Goal: Task Accomplishment & Management: Use online tool/utility

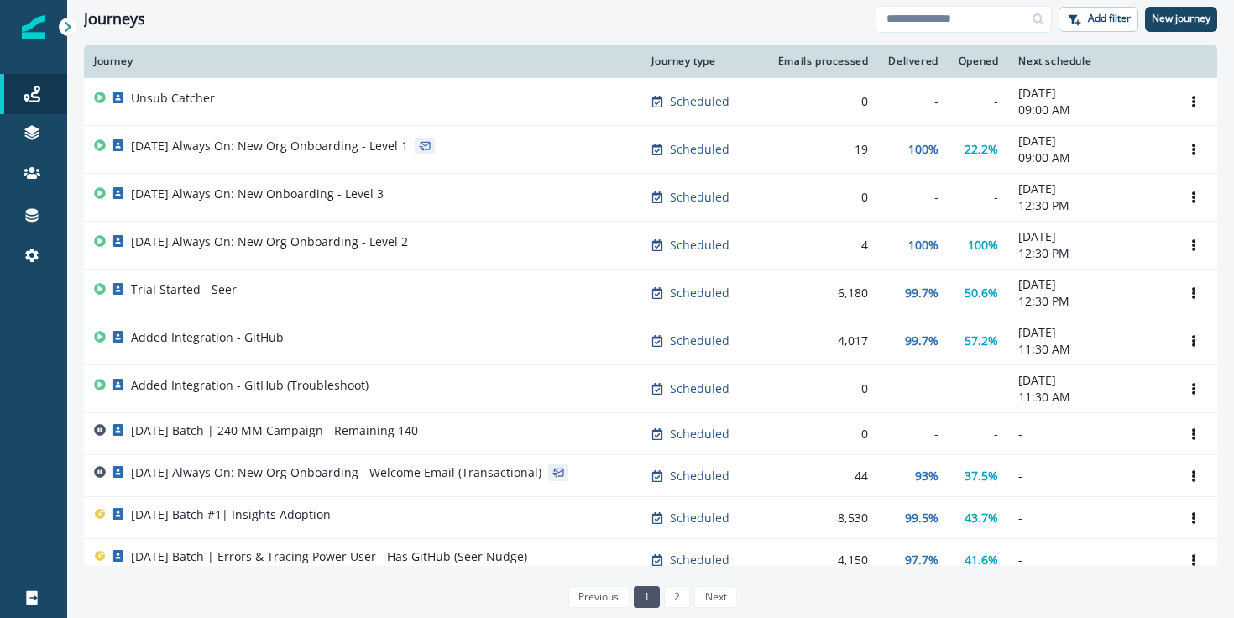
click at [1085, 32] on div "Journeys Add filter New journey" at bounding box center [650, 19] width 1167 height 38
click at [1085, 12] on button "Add filter" at bounding box center [1098, 19] width 80 height 25
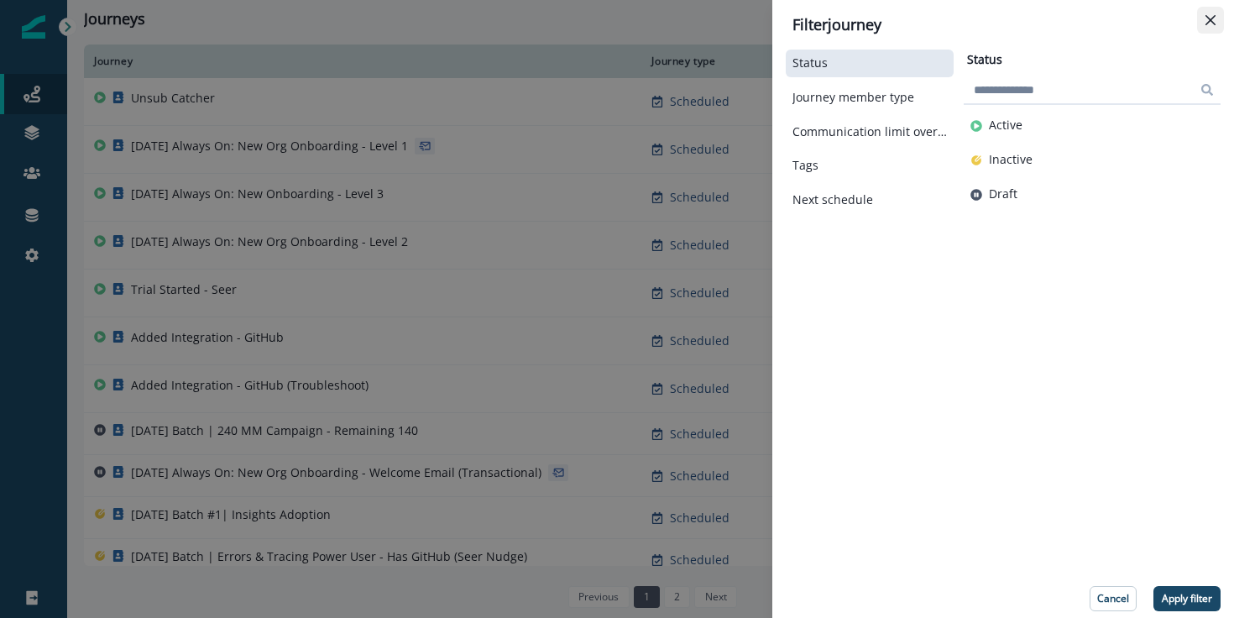
click at [1210, 31] on button "Close" at bounding box center [1210, 20] width 27 height 27
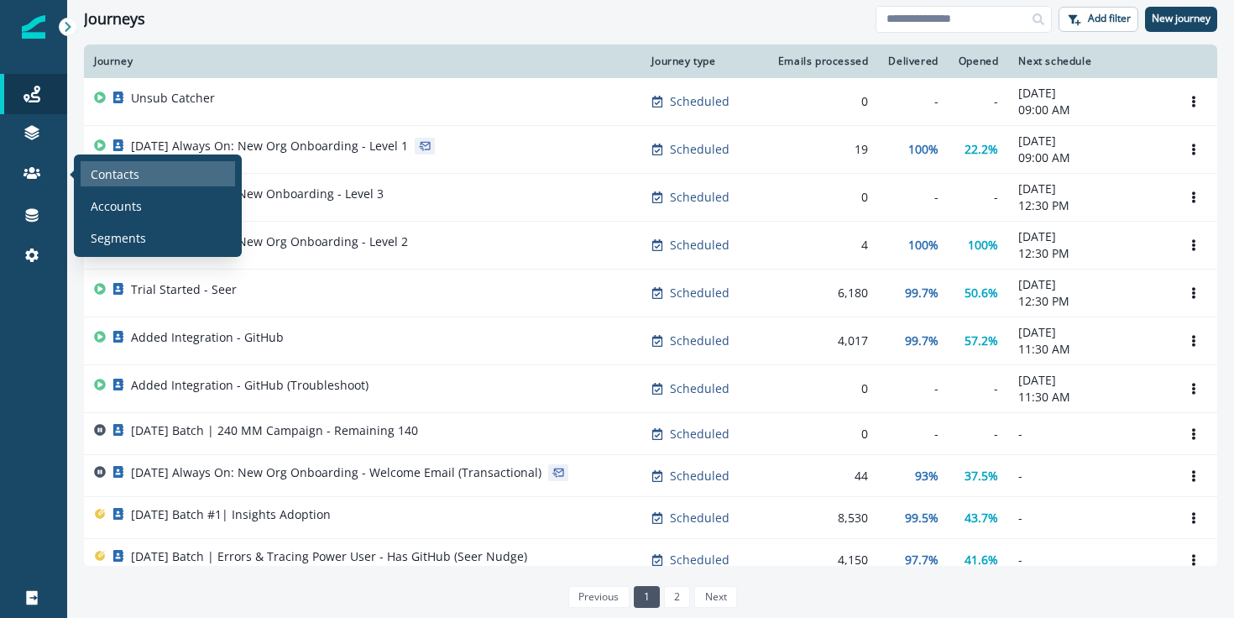
click at [139, 180] on div "Contacts" at bounding box center [158, 173] width 154 height 25
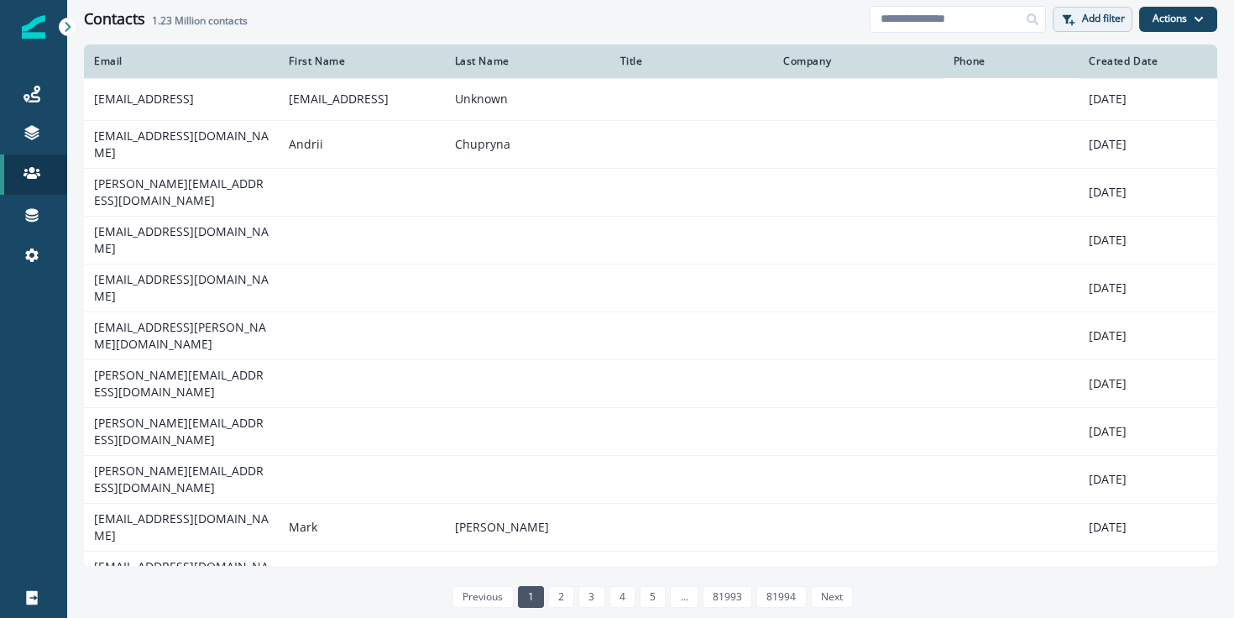
click at [1105, 27] on button "Add filter" at bounding box center [1093, 19] width 80 height 25
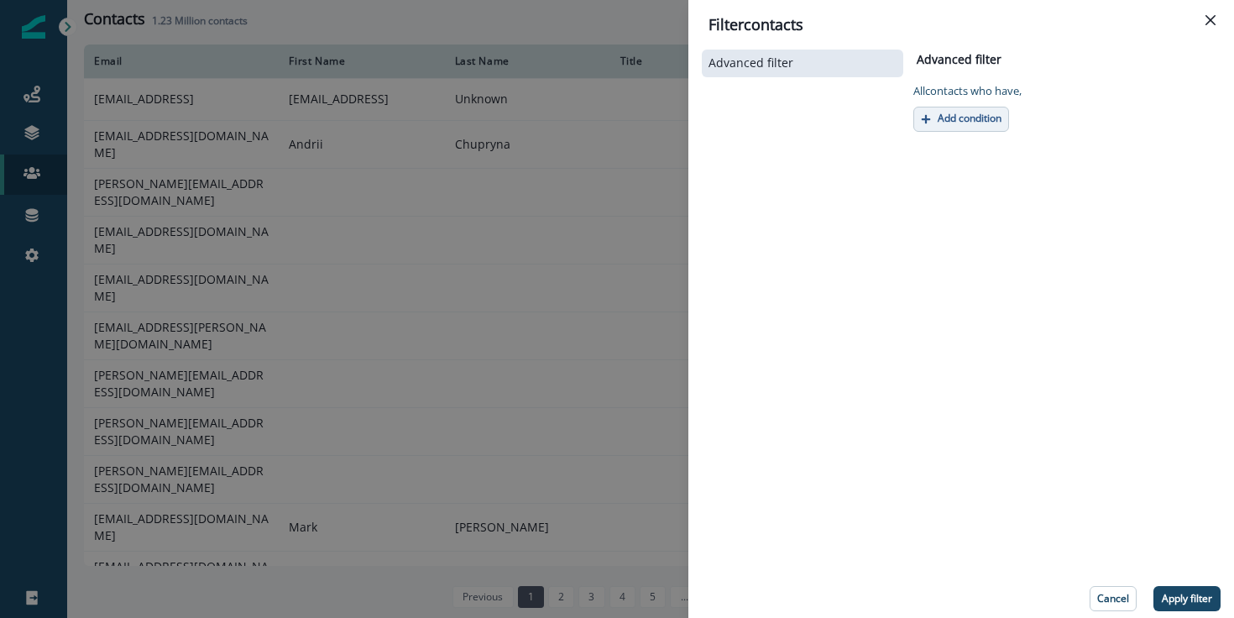
click at [973, 124] on p "Add condition" at bounding box center [970, 118] width 64 height 12
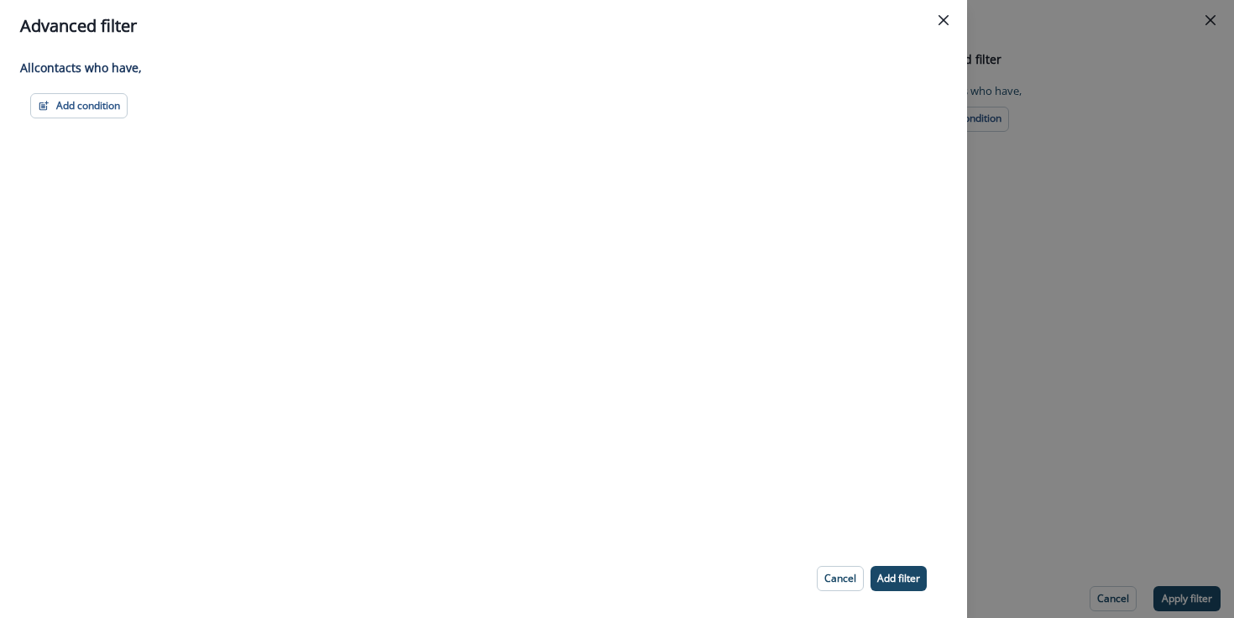
click at [1063, 411] on div "Advanced filter All contact s who have, Add condition Contact properties A pers…" at bounding box center [617, 309] width 1234 height 618
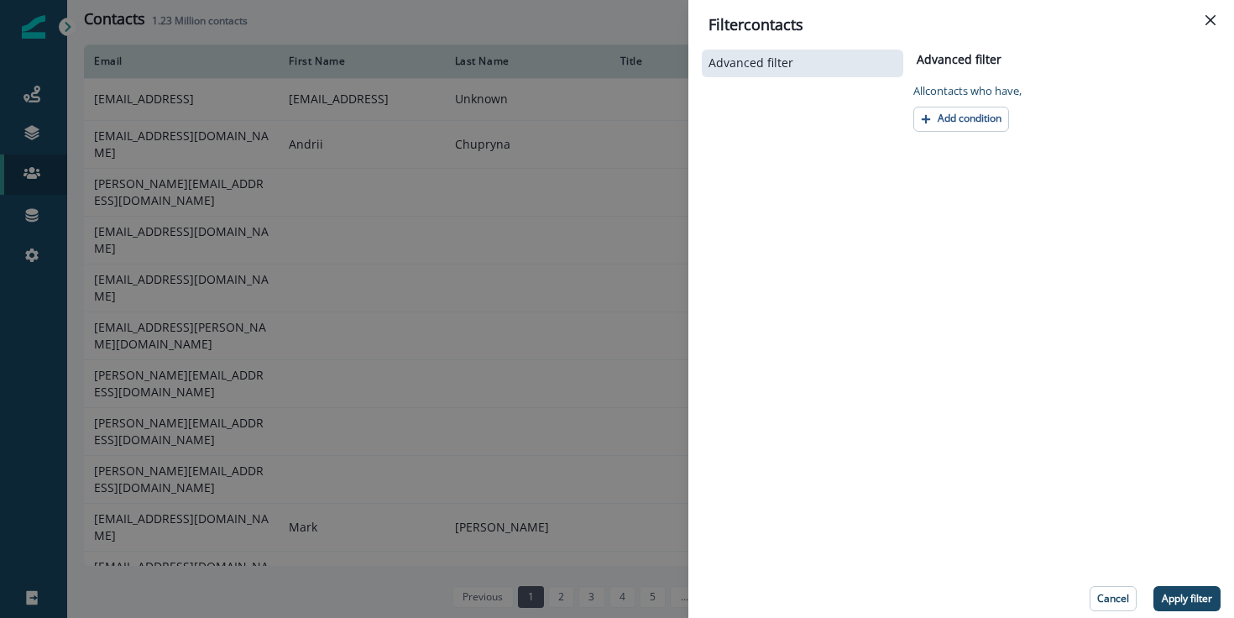
click at [39, 279] on div "Filter contacts Advanced filter Advanced filter Clear All contact s who have, A…" at bounding box center [617, 309] width 1234 height 618
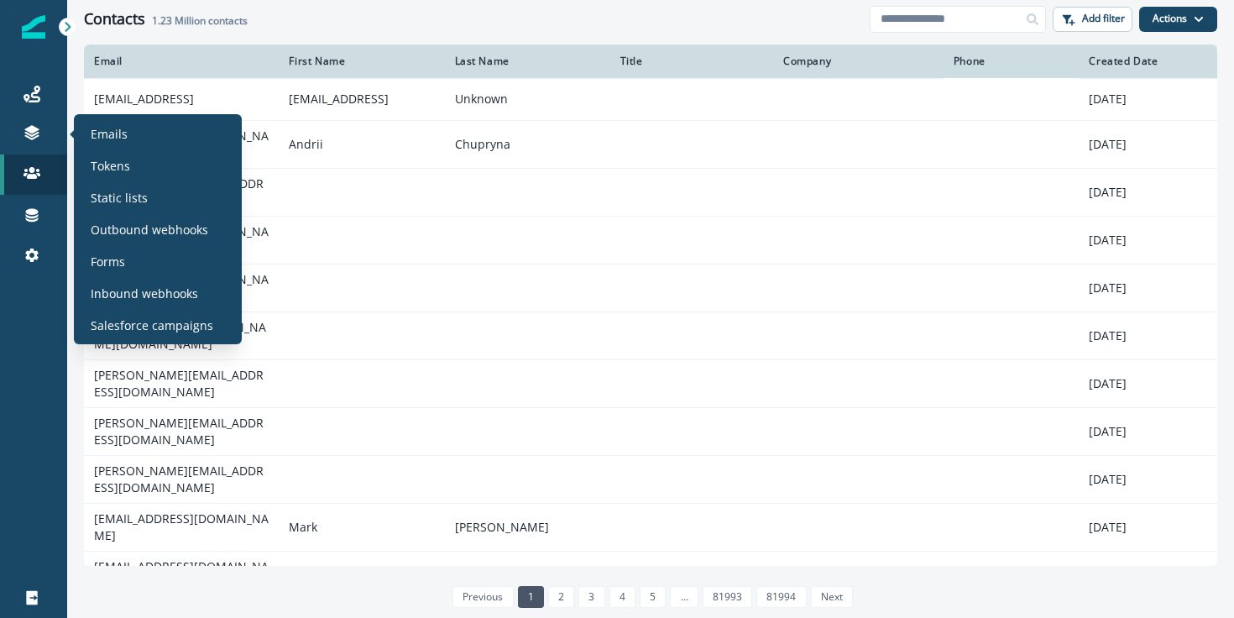
click at [138, 146] on div "Emails Tokens Static lists Outbound webhooks Forms Inbound webhooks Salesforce …" at bounding box center [158, 229] width 154 height 217
click at [140, 138] on div "Emails" at bounding box center [158, 133] width 154 height 25
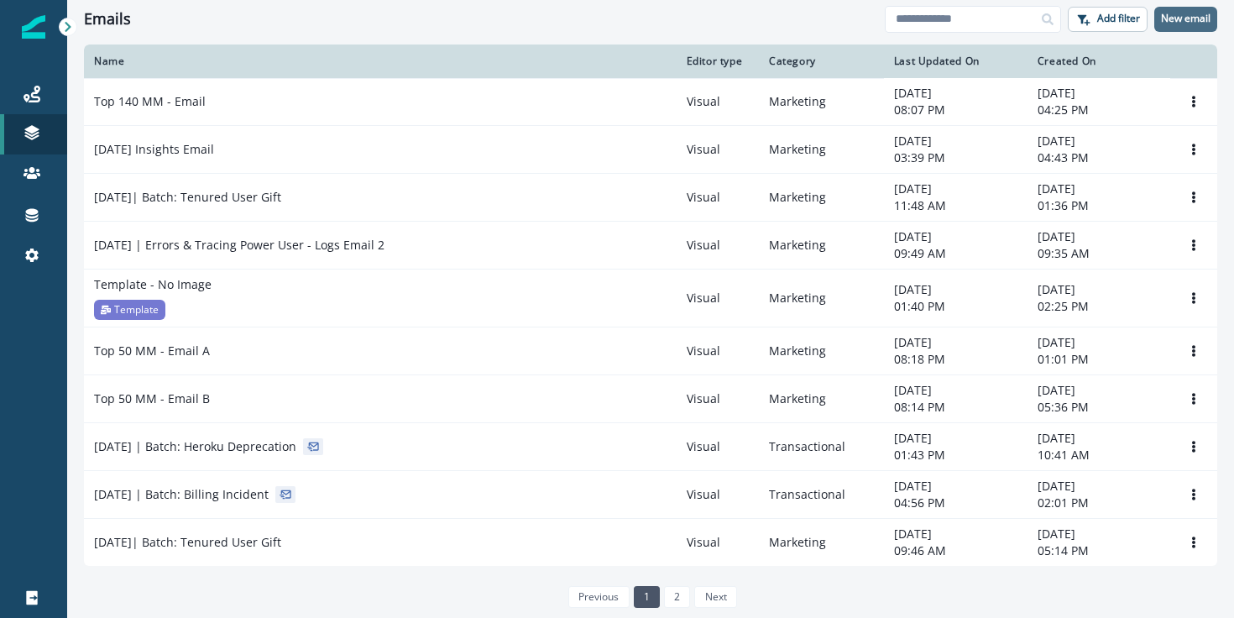
click at [1177, 17] on p "New email" at bounding box center [1186, 19] width 50 height 12
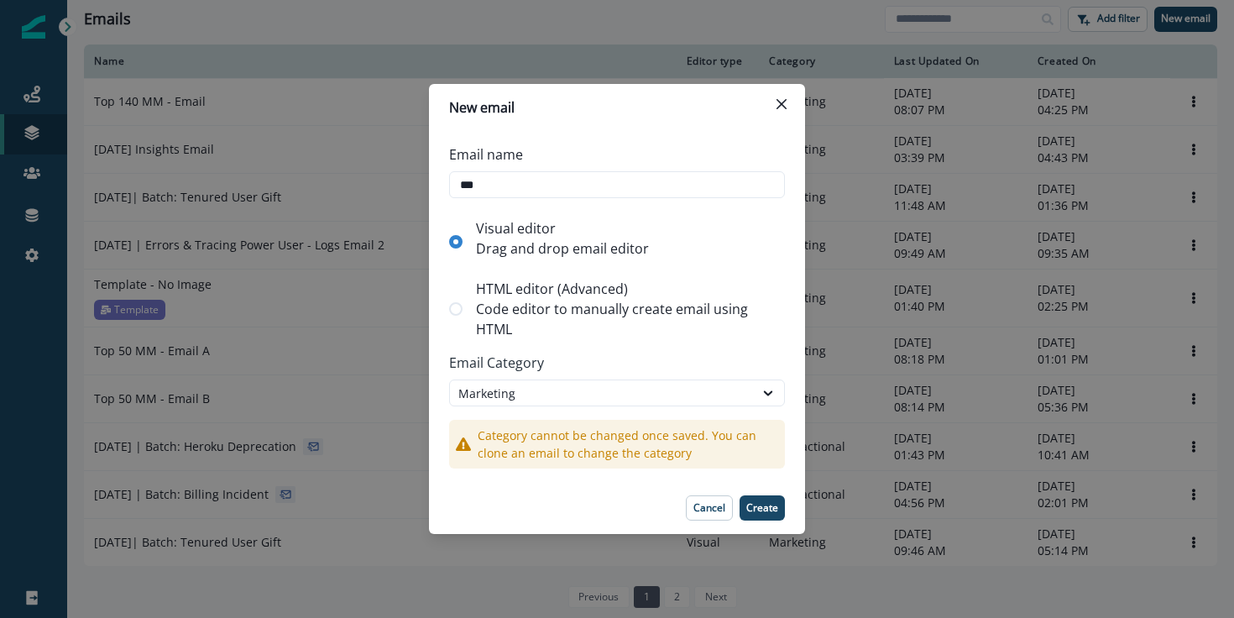
type input "****"
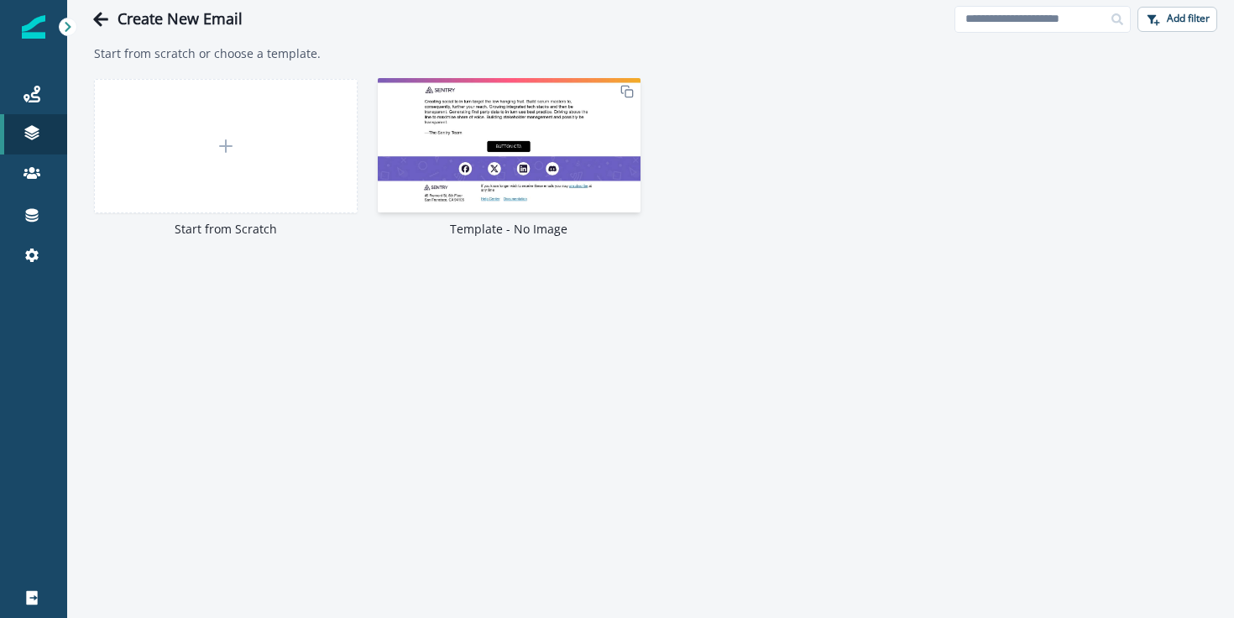
click at [600, 172] on img at bounding box center [510, 145] width 264 height 134
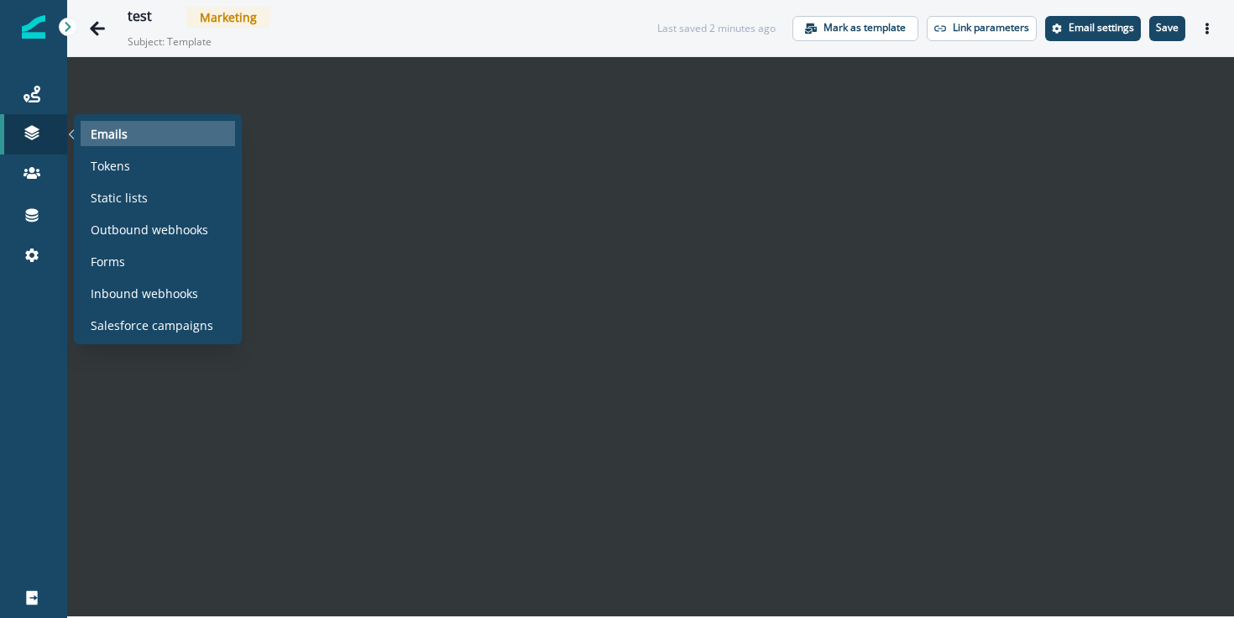
drag, startPoint x: 235, startPoint y: 138, endPoint x: 208, endPoint y: 138, distance: 26.9
click at [235, 138] on section "Emails Tokens Static lists Outbound webhooks Forms Inbound webhooks Salesforce …" at bounding box center [158, 229] width 168 height 230
click at [208, 138] on div "Emails" at bounding box center [158, 133] width 154 height 25
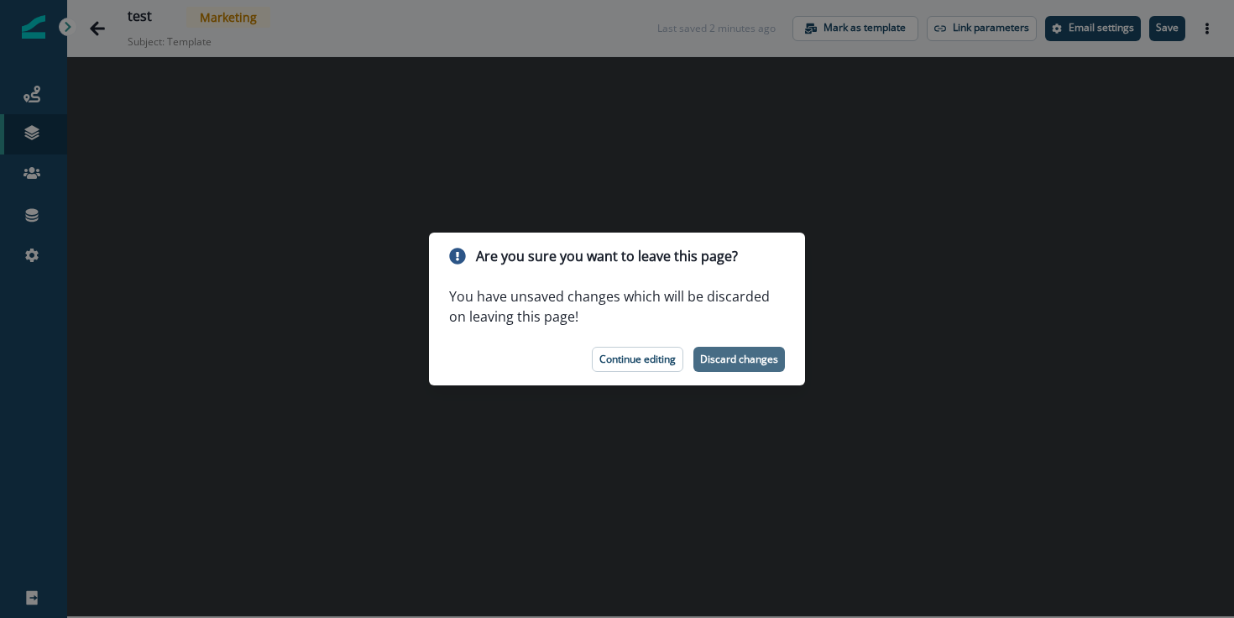
click at [726, 364] on p "Discard changes" at bounding box center [739, 359] width 78 height 12
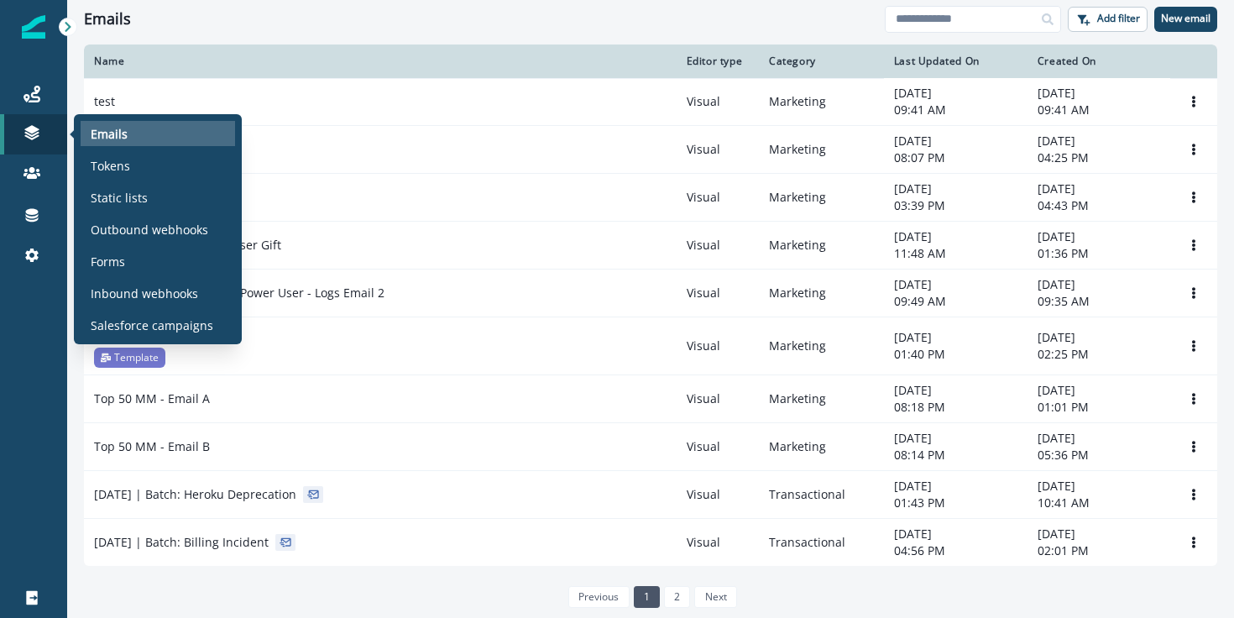
click at [112, 133] on p "Emails" at bounding box center [109, 134] width 37 height 18
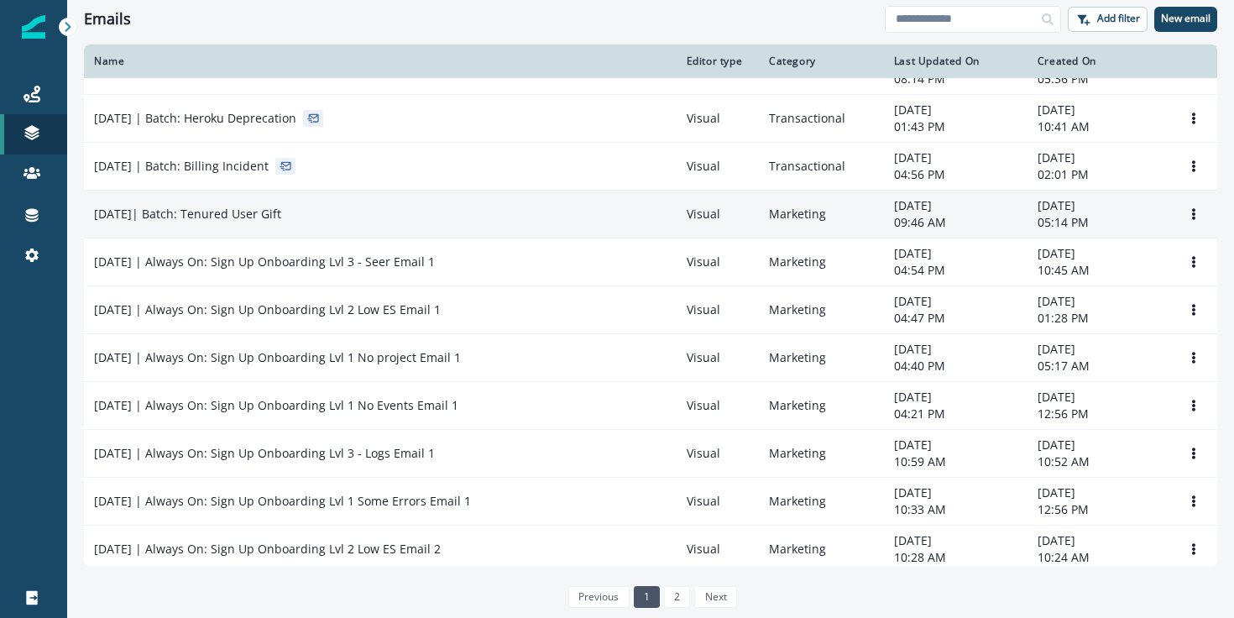
scroll to position [393, 0]
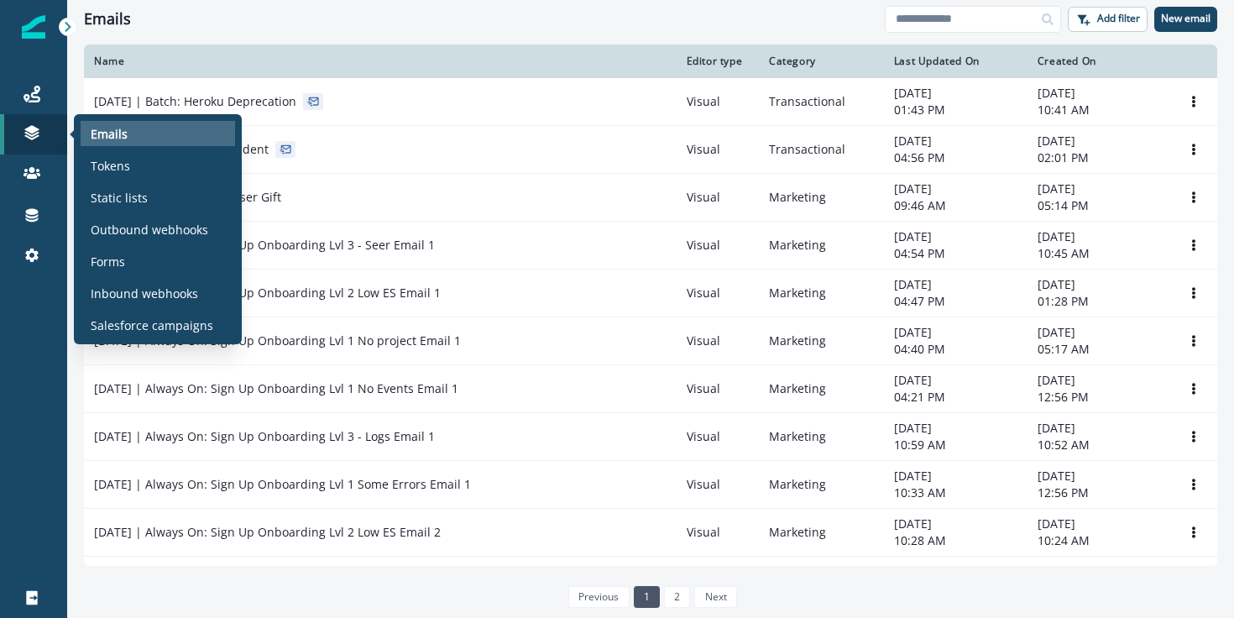
click at [109, 139] on p "Emails" at bounding box center [109, 134] width 37 height 18
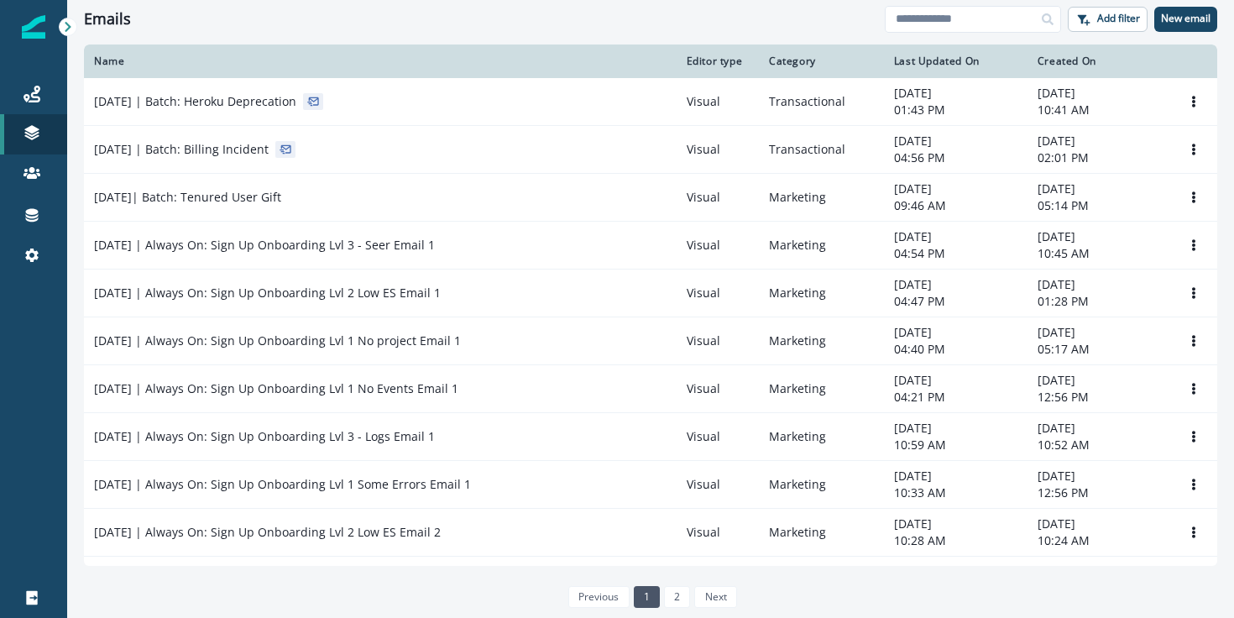
click at [601, 34] on div "Emails Add filter New email" at bounding box center [650, 19] width 1167 height 38
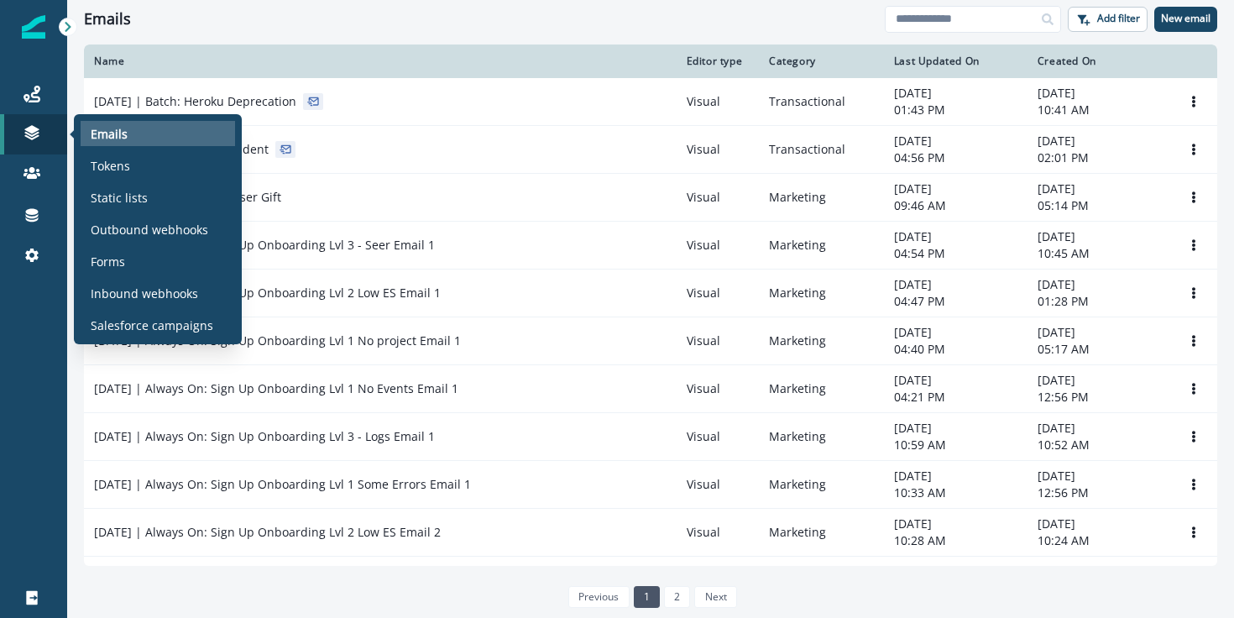
click at [185, 134] on div "Emails" at bounding box center [158, 133] width 154 height 25
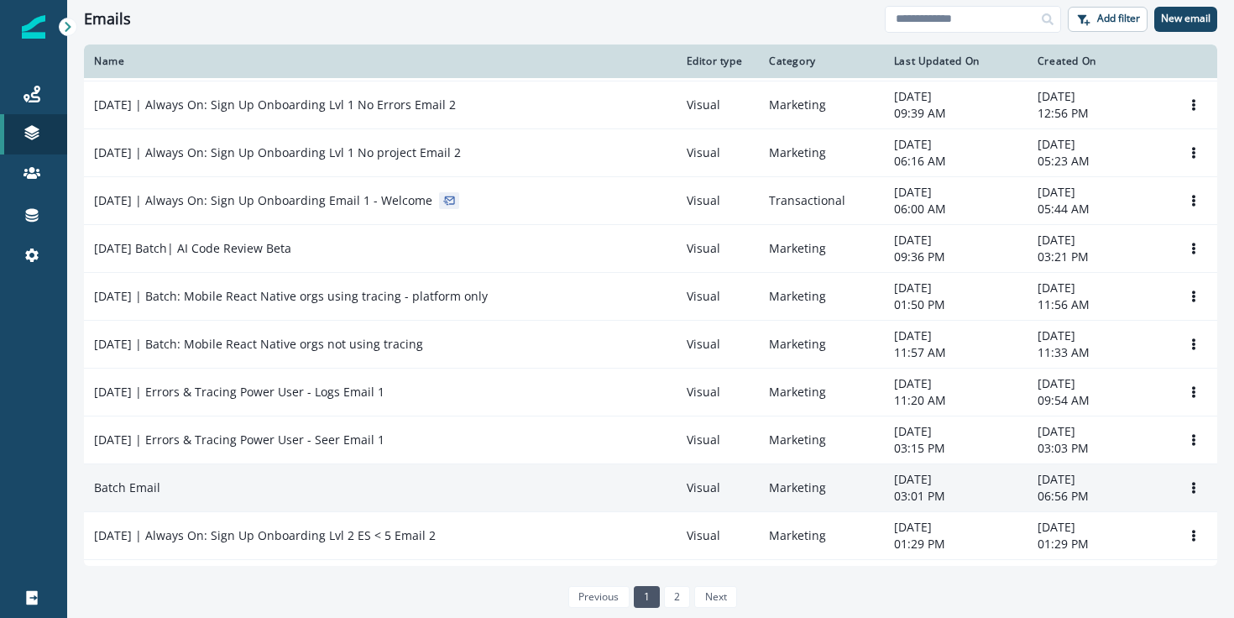
scroll to position [958, 0]
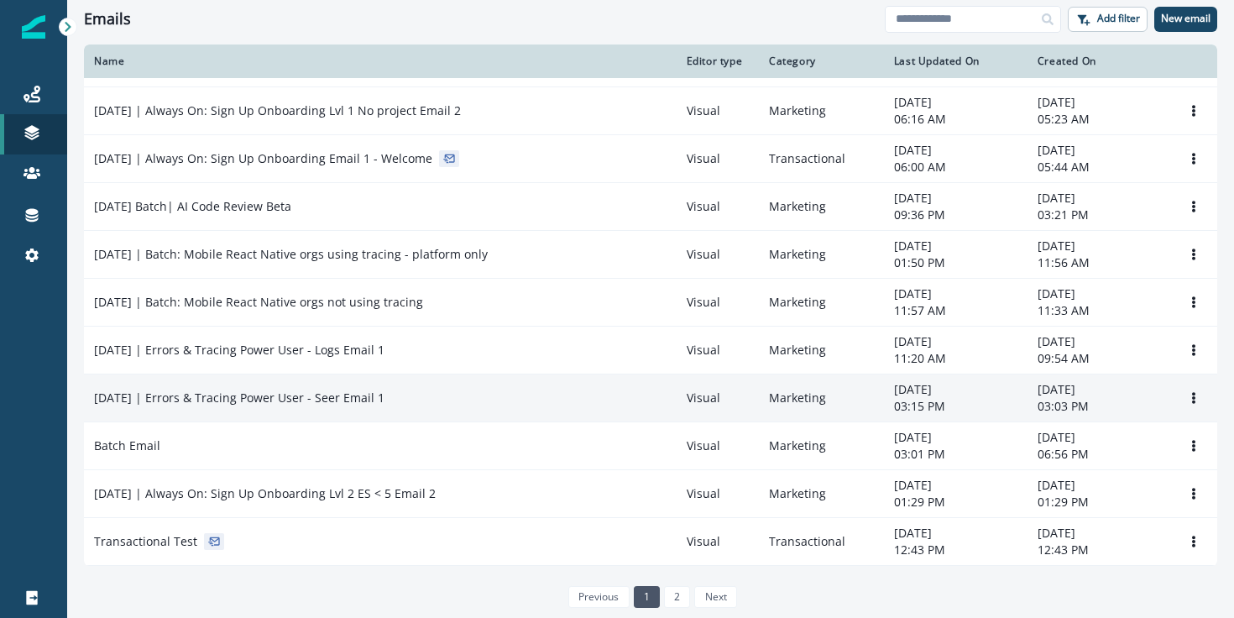
click at [407, 400] on div "[DATE] | Errors & Tracing Power User - Seer Email 1" at bounding box center [380, 397] width 572 height 17
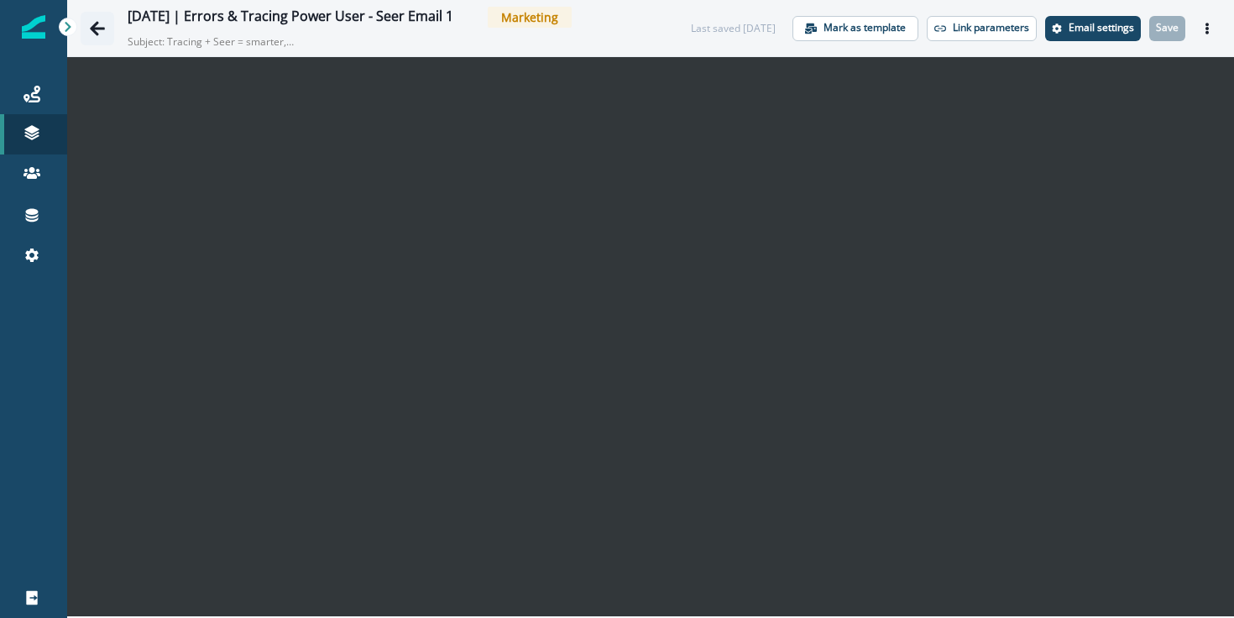
click at [93, 29] on icon "Go back" at bounding box center [97, 28] width 15 height 14
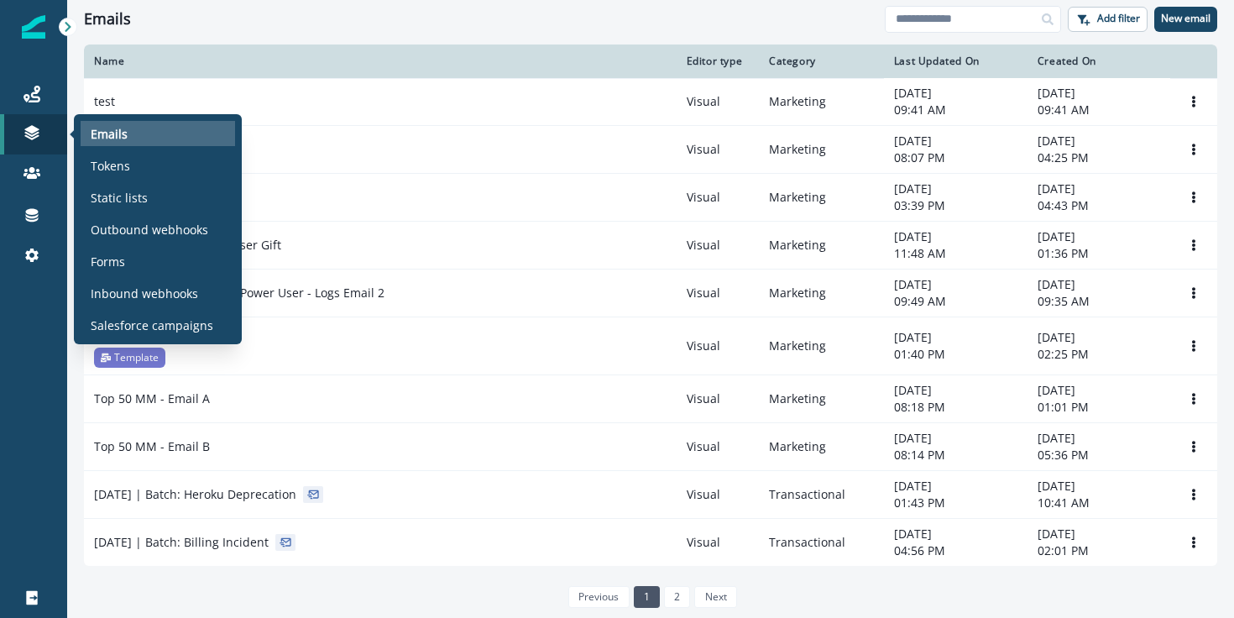
click at [154, 137] on div "Emails" at bounding box center [158, 133] width 154 height 25
click at [138, 138] on div "Emails" at bounding box center [158, 133] width 154 height 25
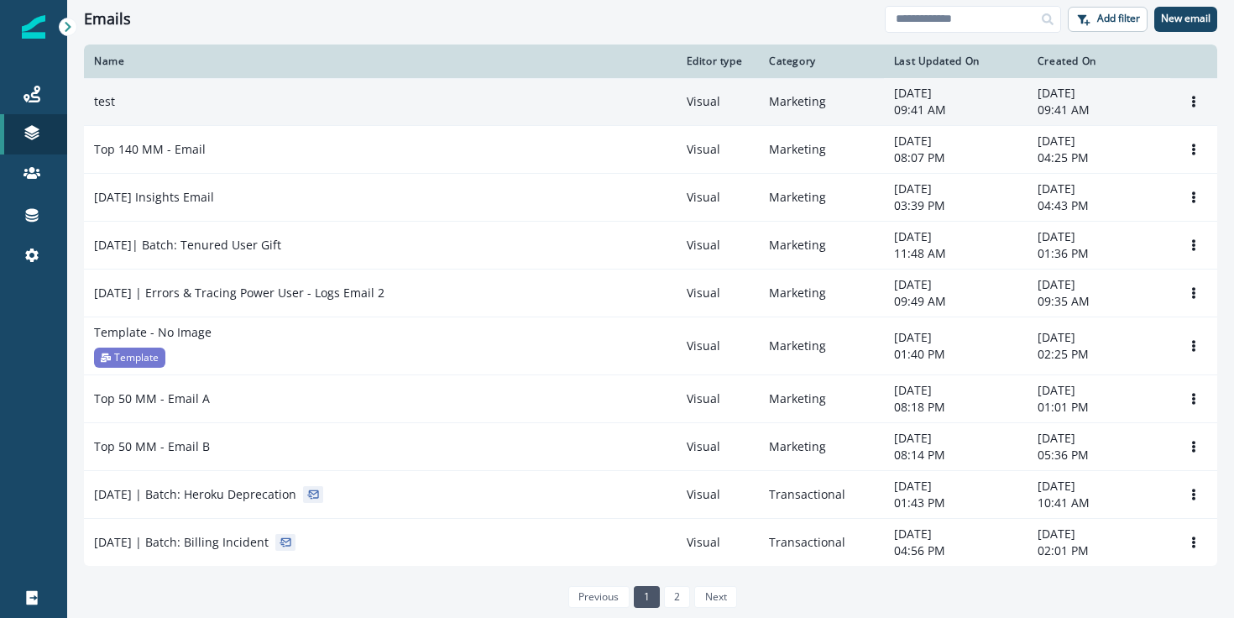
click at [156, 88] on td "test" at bounding box center [380, 102] width 593 height 48
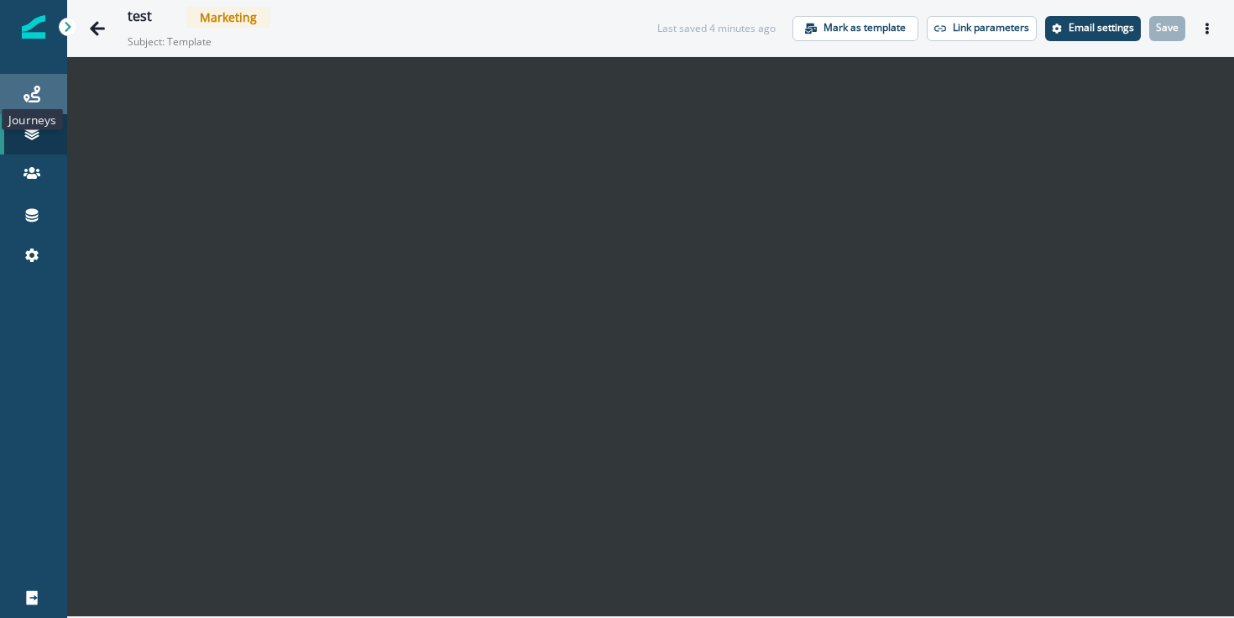
click at [38, 92] on icon at bounding box center [32, 94] width 17 height 17
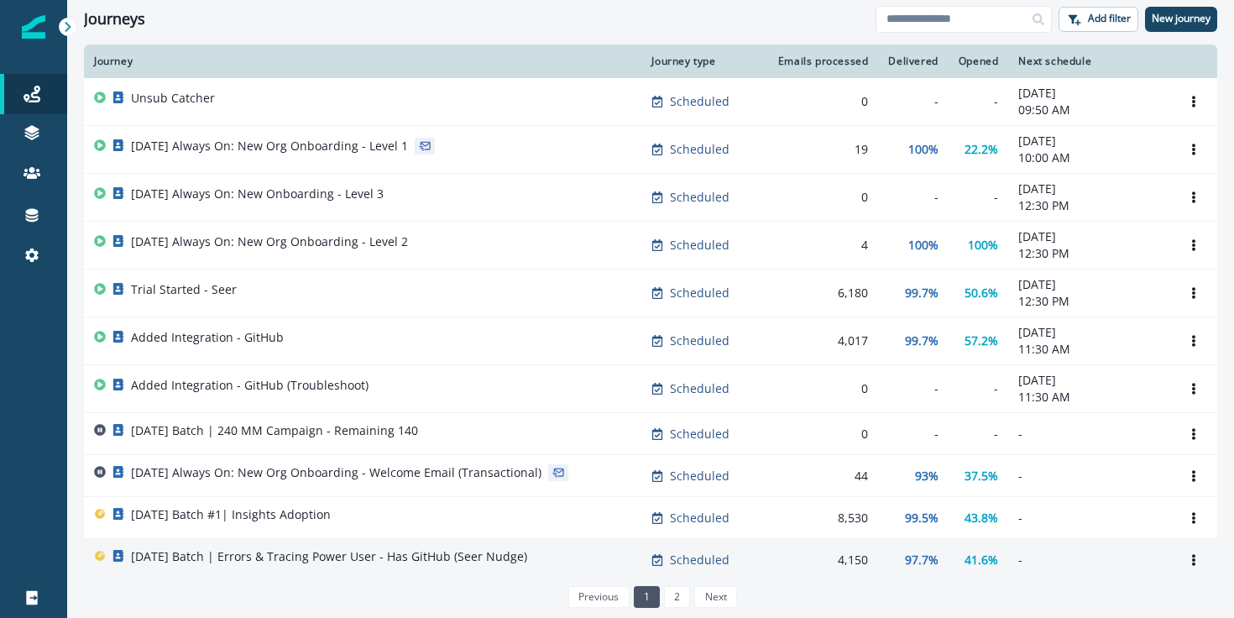
click at [383, 546] on td "[DATE] Batch | Errors & Tracing Power User - Has GitHub (Seer Nudge)" at bounding box center [362, 560] width 557 height 42
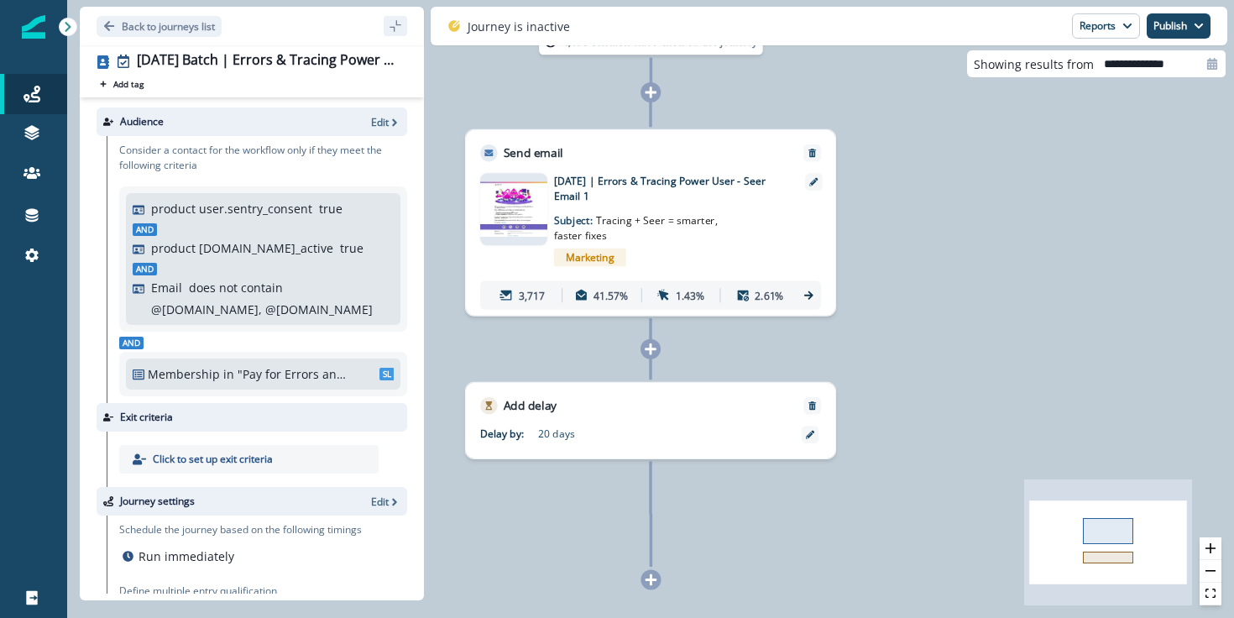
click at [750, 249] on div "Marketing" at bounding box center [672, 257] width 237 height 29
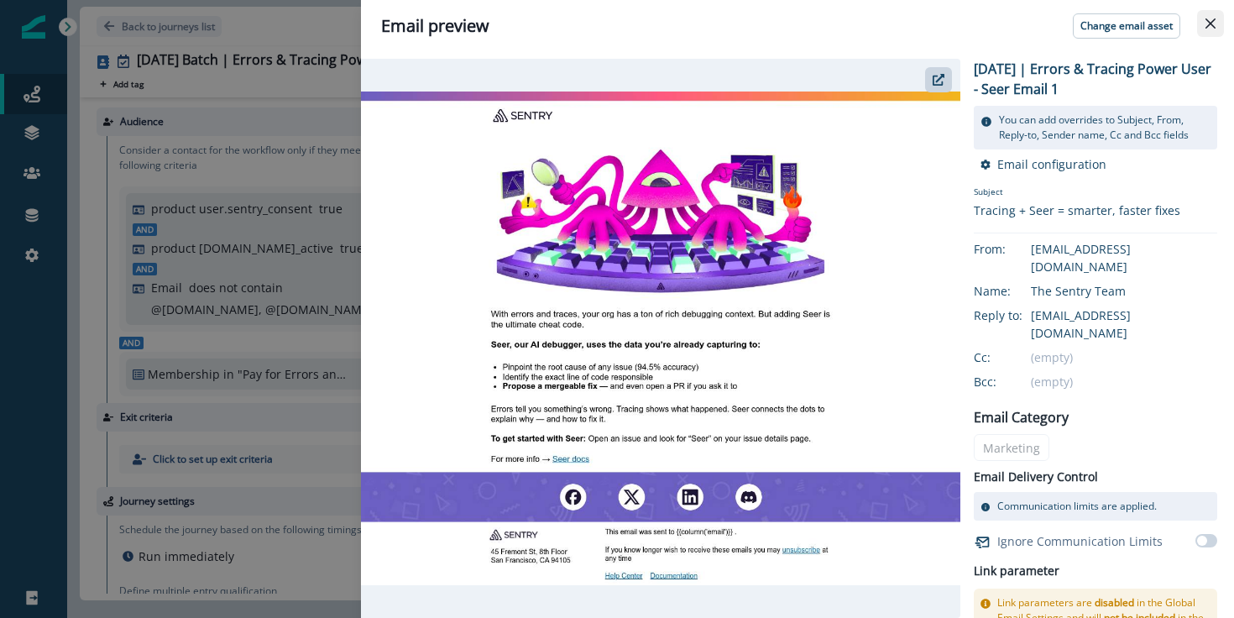
click at [1207, 22] on icon "Close" at bounding box center [1210, 23] width 10 height 10
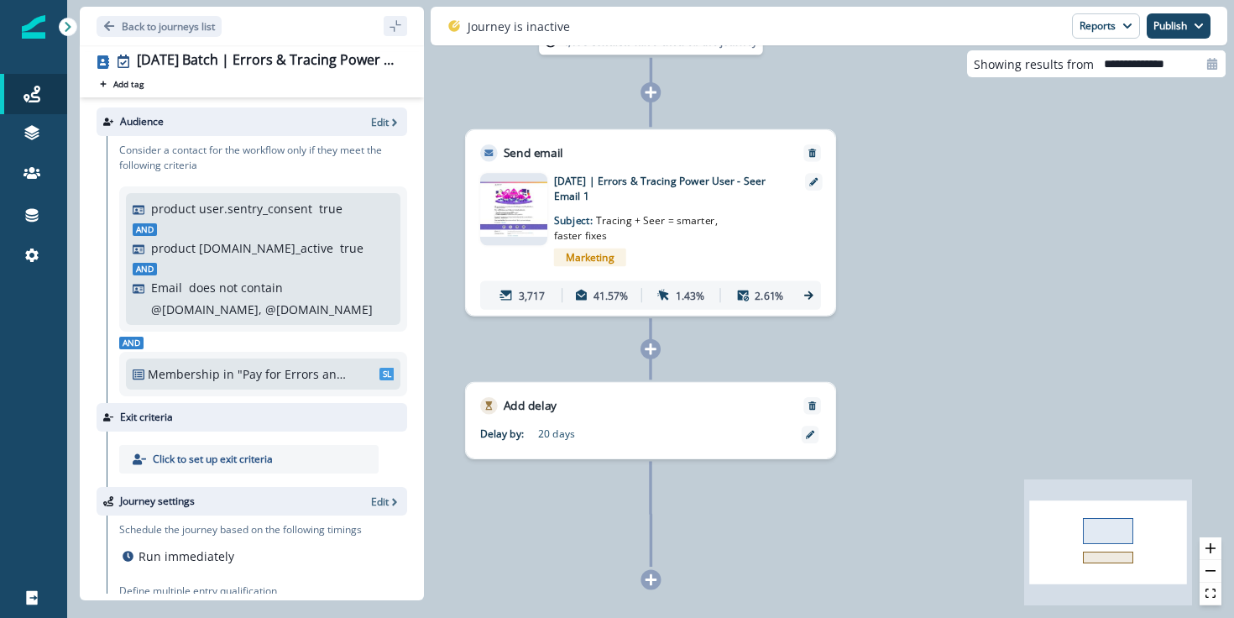
click at [755, 253] on div "Marketing" at bounding box center [672, 257] width 237 height 29
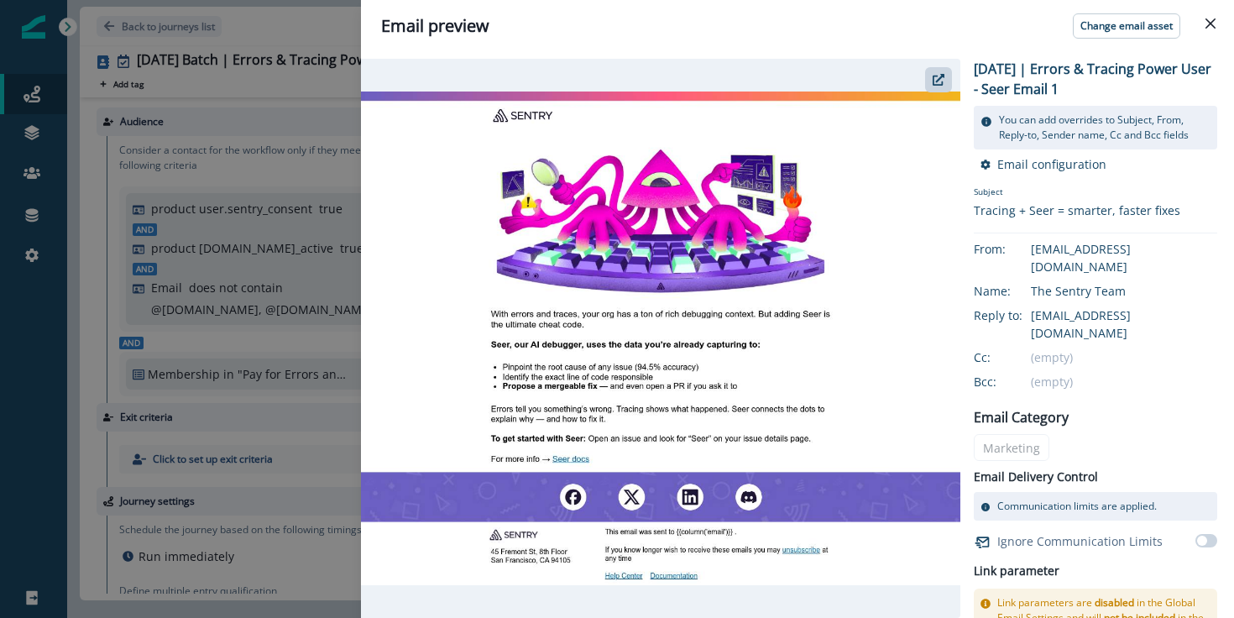
click at [750, 260] on img at bounding box center [660, 338] width 599 height 494
click at [1210, 21] on icon "Close" at bounding box center [1210, 23] width 10 height 10
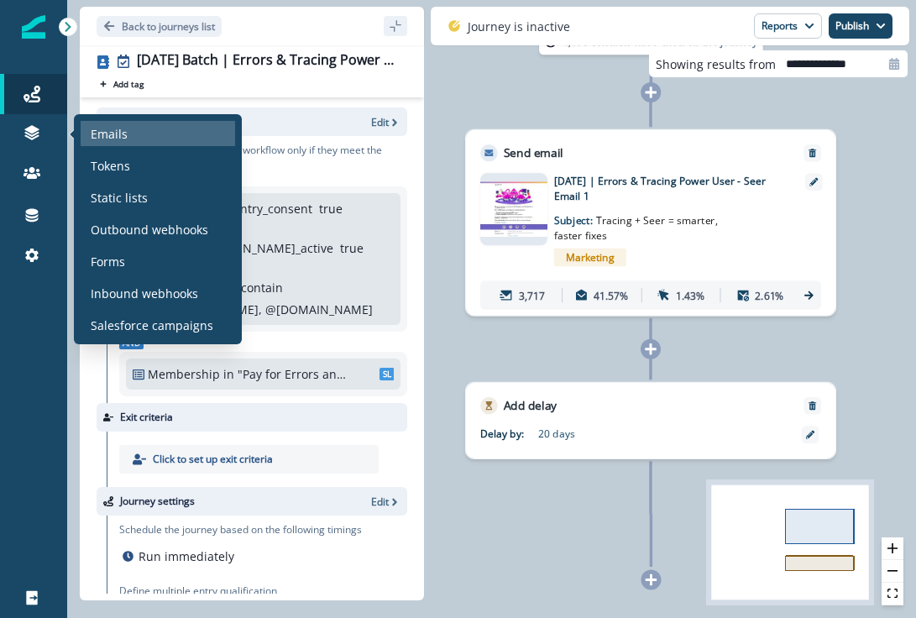
click at [135, 143] on div "Emails" at bounding box center [158, 133] width 154 height 25
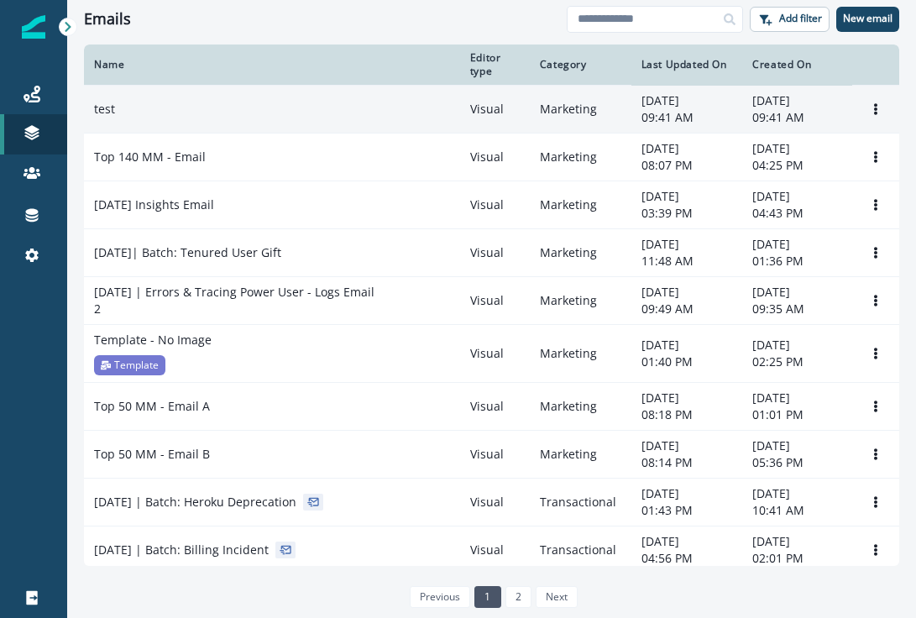
click at [326, 121] on td "test" at bounding box center [272, 110] width 376 height 48
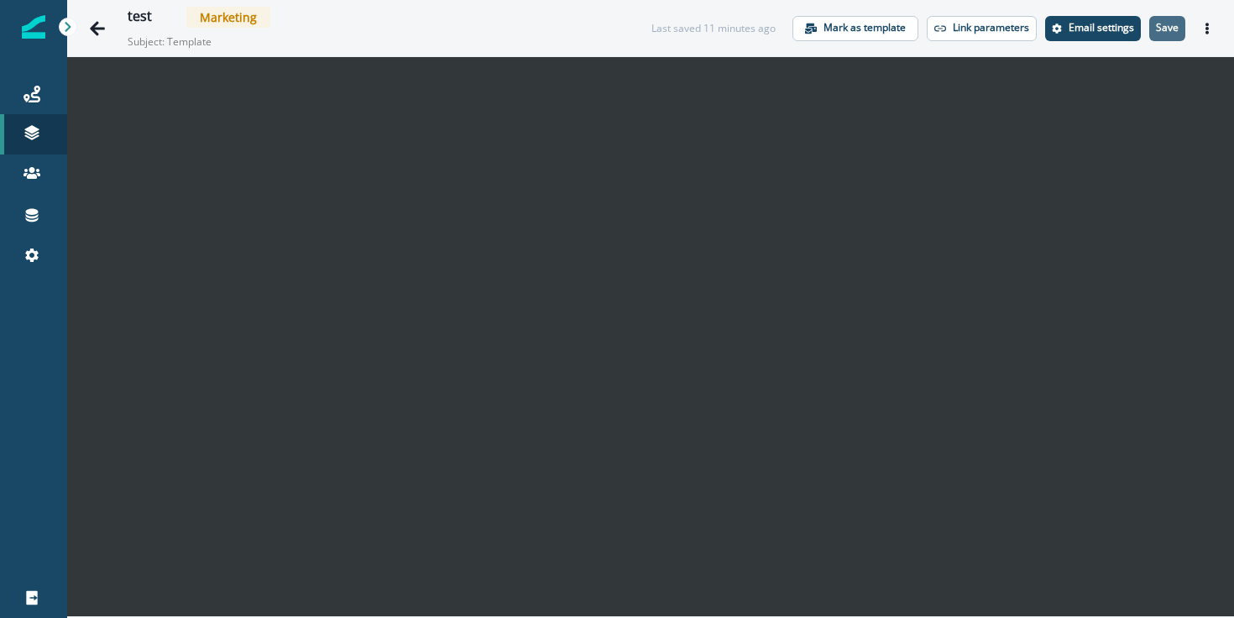
click at [1164, 26] on p "Save" at bounding box center [1167, 28] width 23 height 12
click at [1207, 27] on icon "Actions" at bounding box center [1206, 29] width 3 height 12
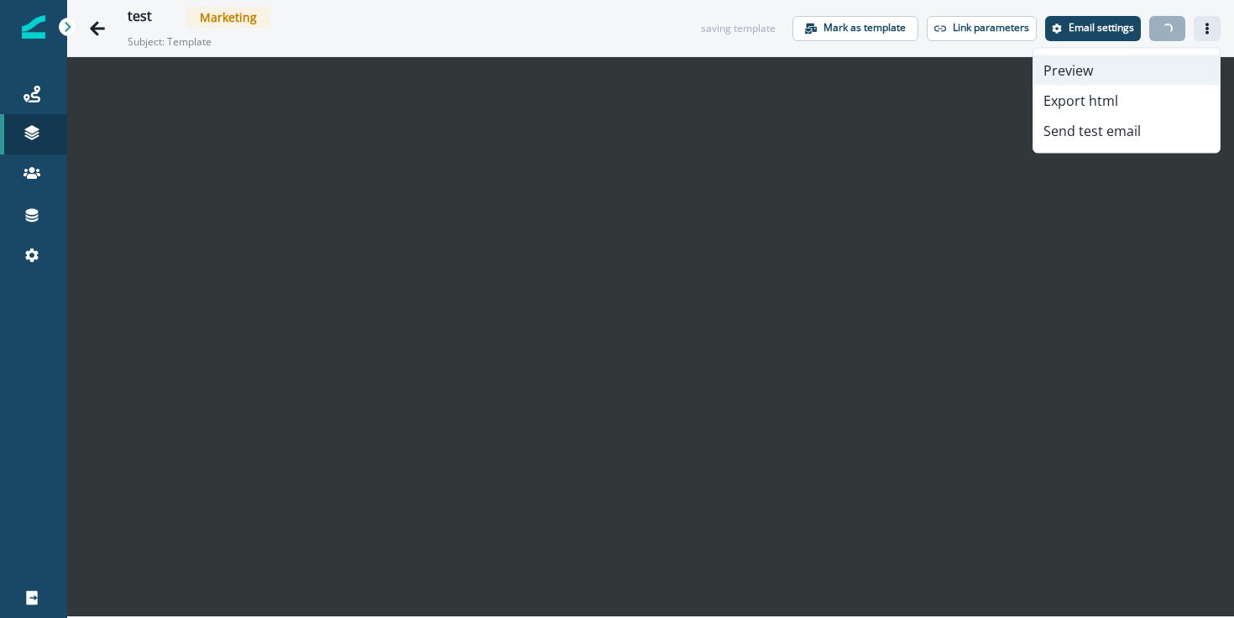
click at [1098, 77] on button "Preview" at bounding box center [1126, 70] width 186 height 30
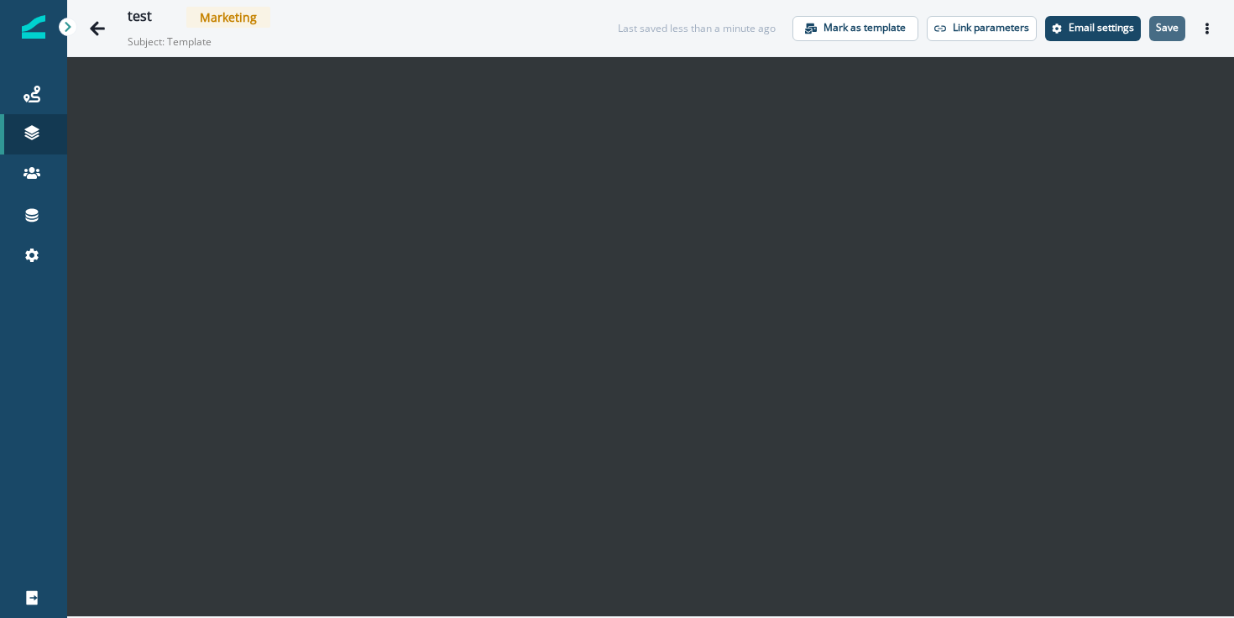
click at [1158, 33] on p "Save" at bounding box center [1167, 28] width 23 height 12
click at [97, 32] on icon "Go back" at bounding box center [97, 28] width 15 height 14
click at [102, 34] on icon "Go back" at bounding box center [97, 28] width 17 height 17
click at [102, 35] on icon "Go back" at bounding box center [97, 28] width 17 height 17
click at [102, 29] on icon "Go back" at bounding box center [97, 28] width 15 height 14
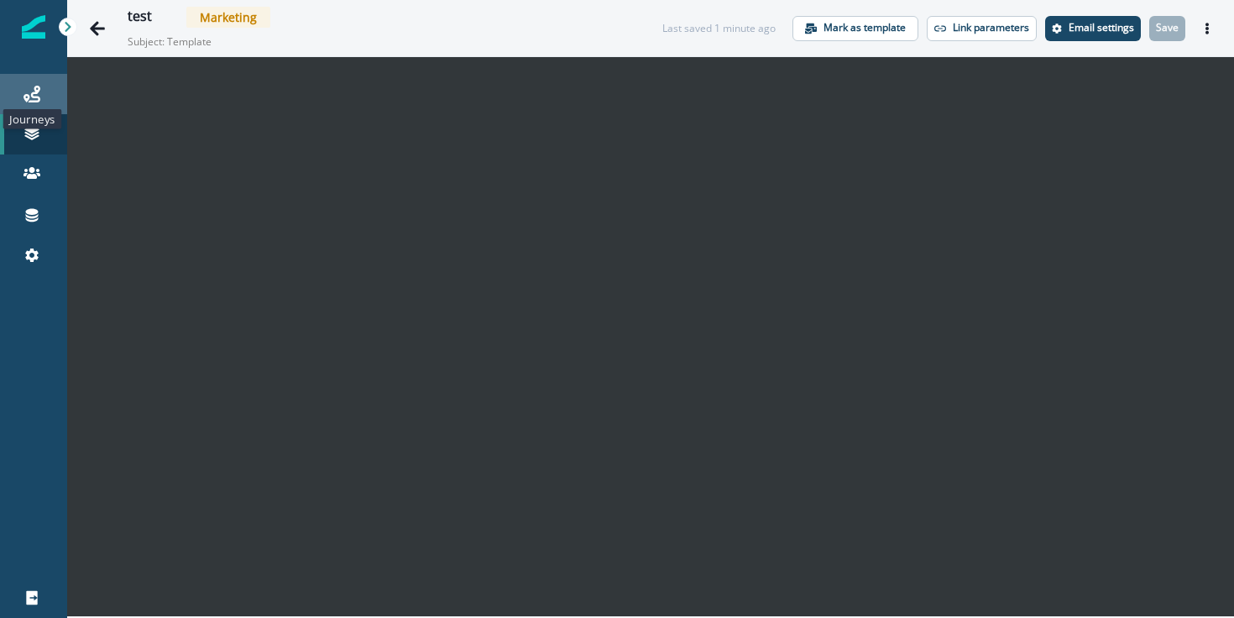
click at [39, 91] on icon at bounding box center [32, 94] width 17 height 17
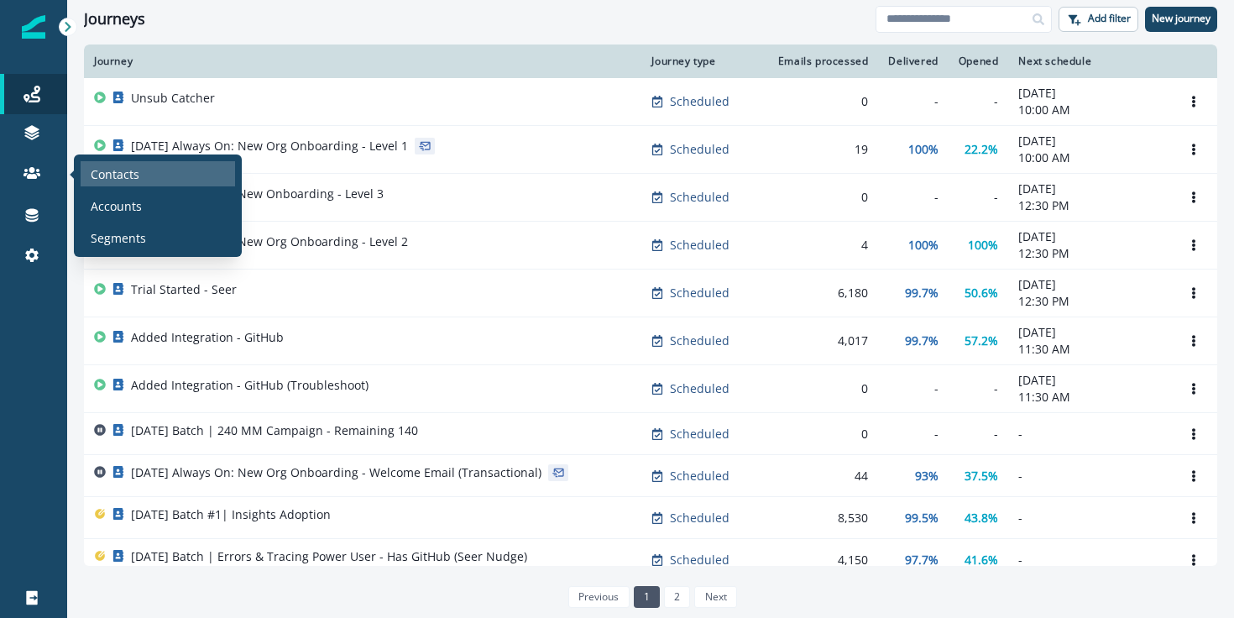
click at [185, 174] on div "Contacts" at bounding box center [158, 173] width 154 height 25
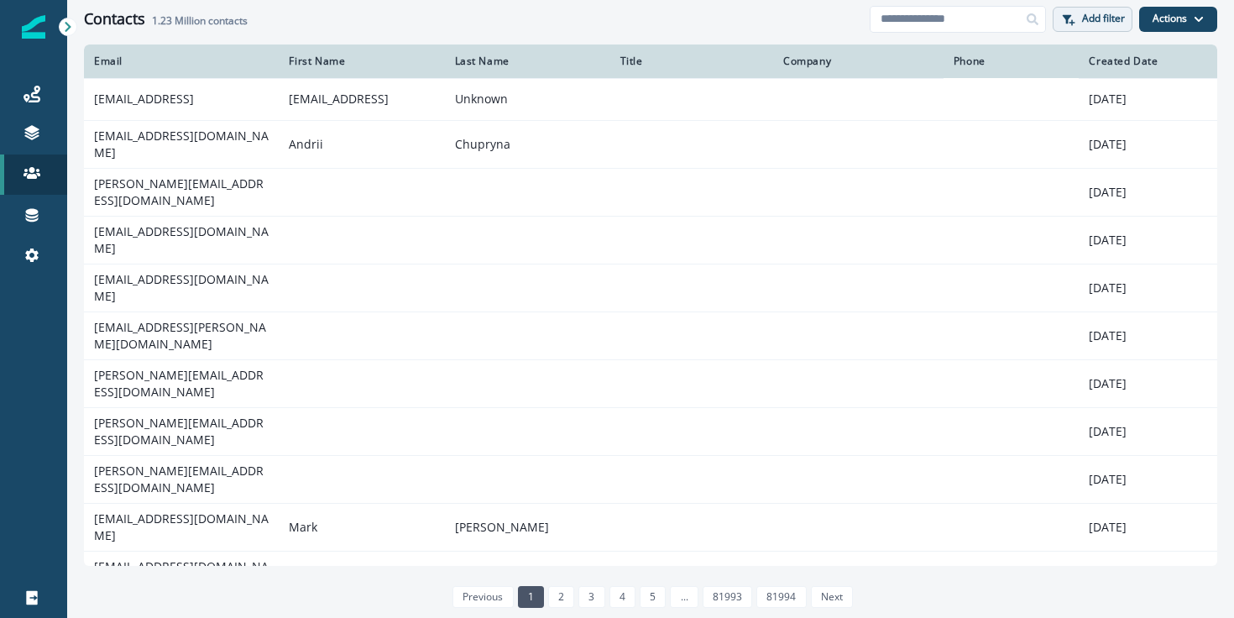
click at [1079, 18] on button "Add filter" at bounding box center [1093, 19] width 80 height 25
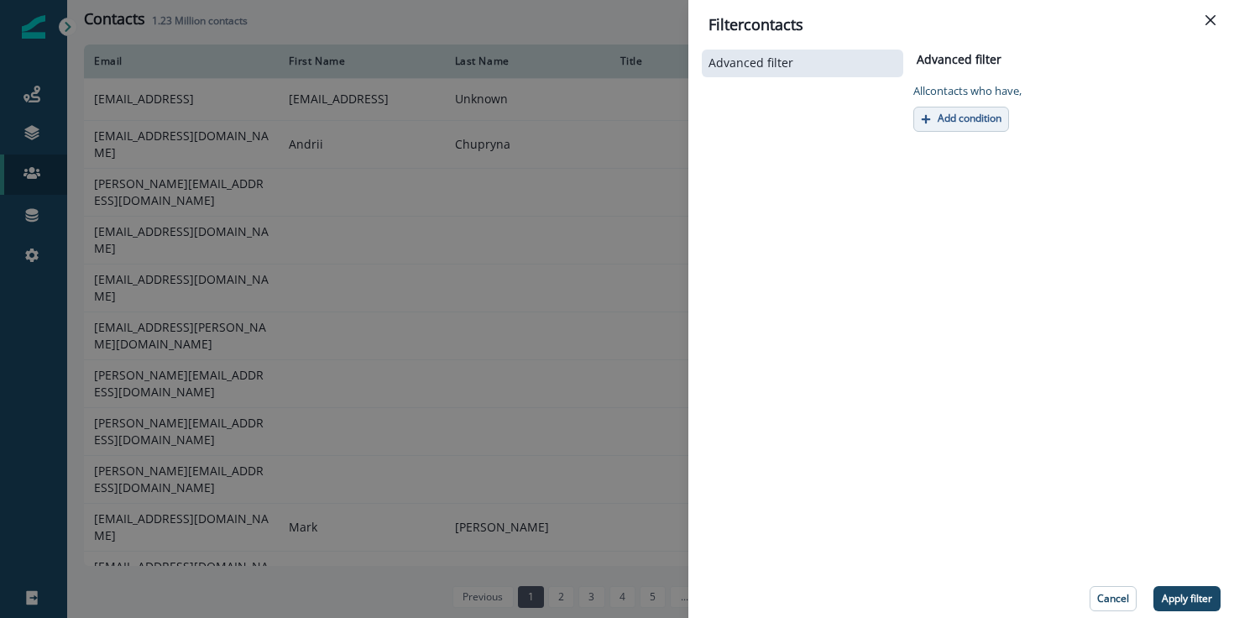
click at [935, 124] on button "Add condition" at bounding box center [961, 119] width 96 height 25
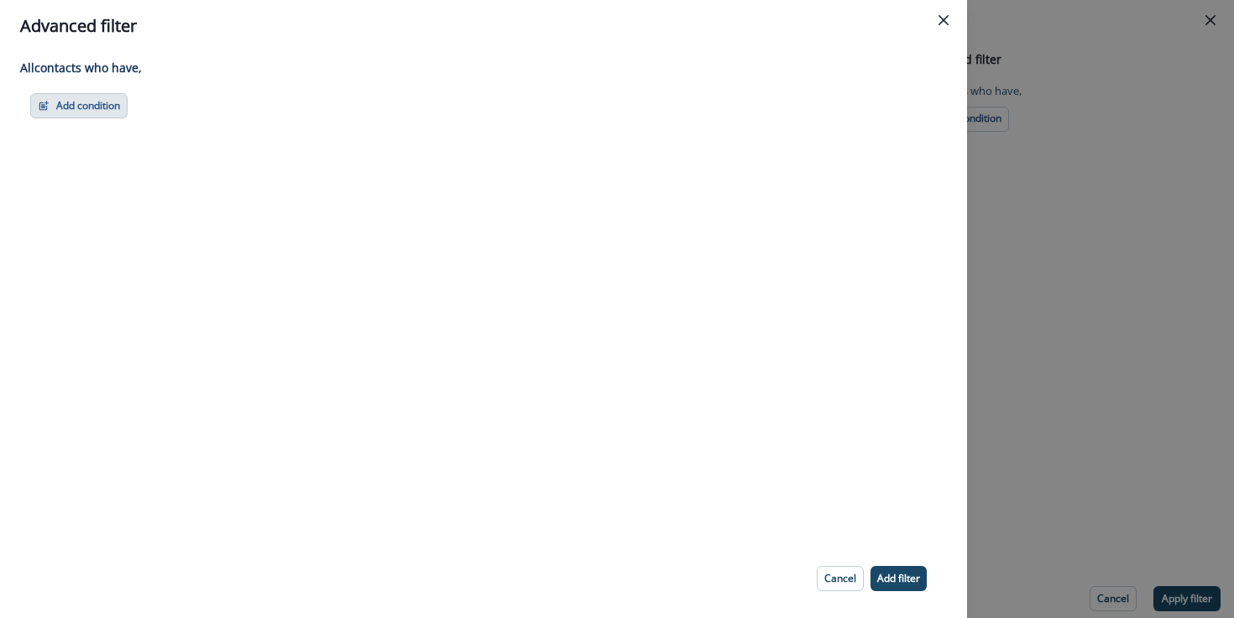
click at [110, 110] on button "Add condition" at bounding box center [78, 105] width 97 height 25
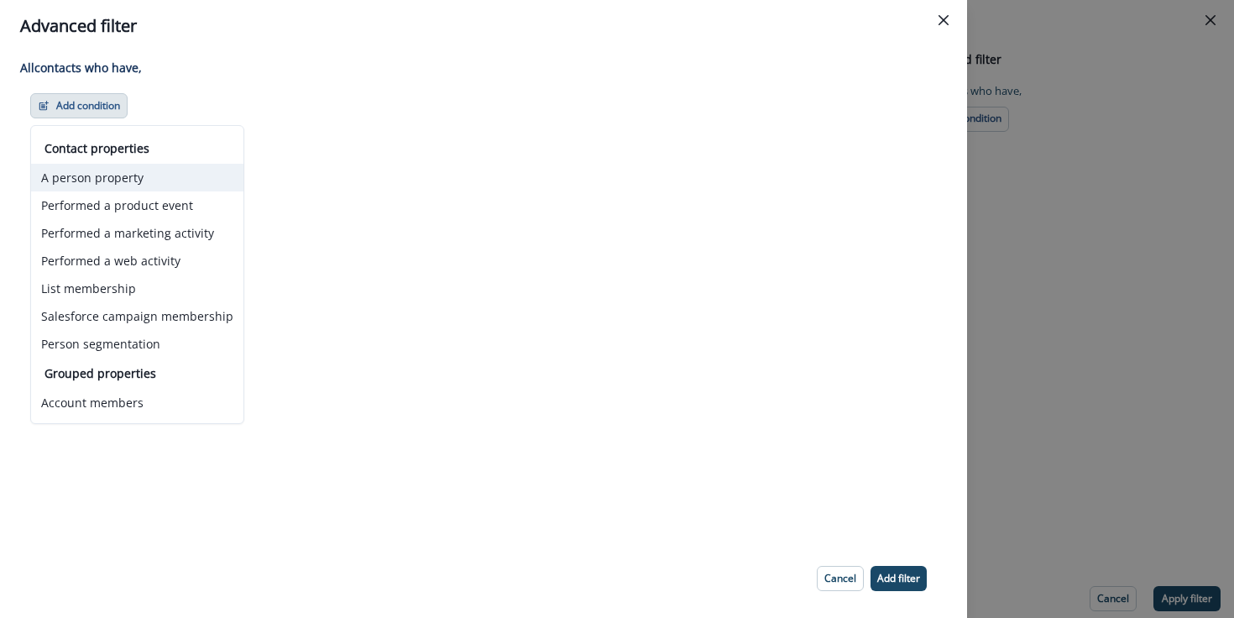
click at [162, 180] on button "A person property" at bounding box center [137, 178] width 212 height 28
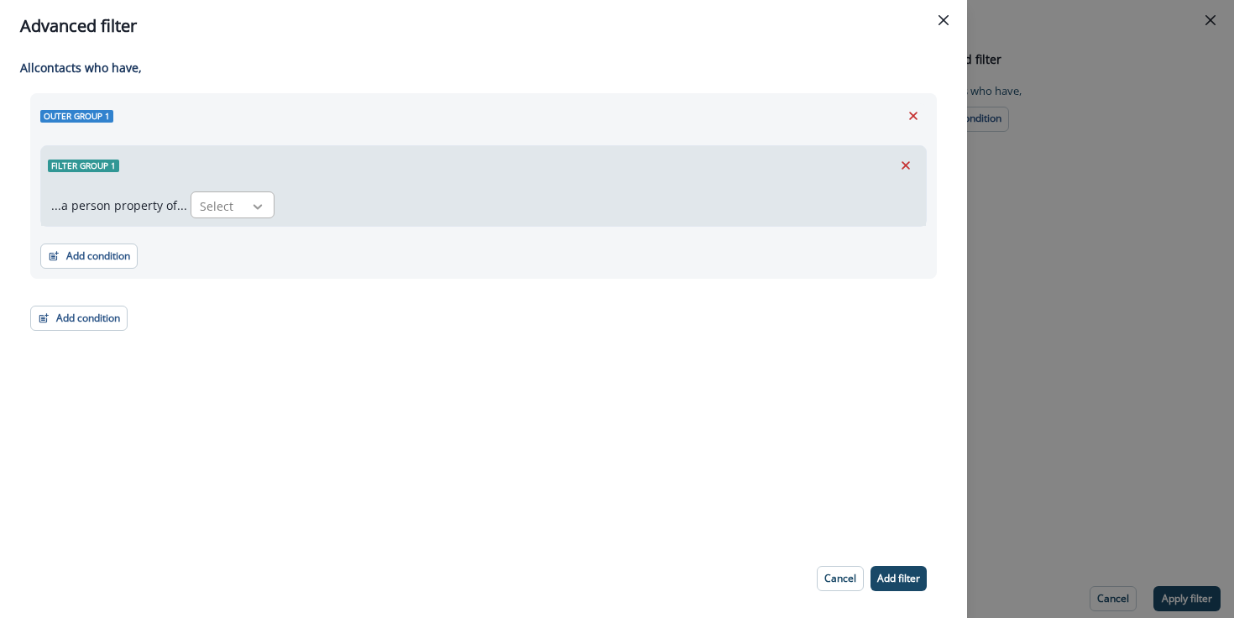
click at [243, 207] on div at bounding box center [257, 206] width 29 height 17
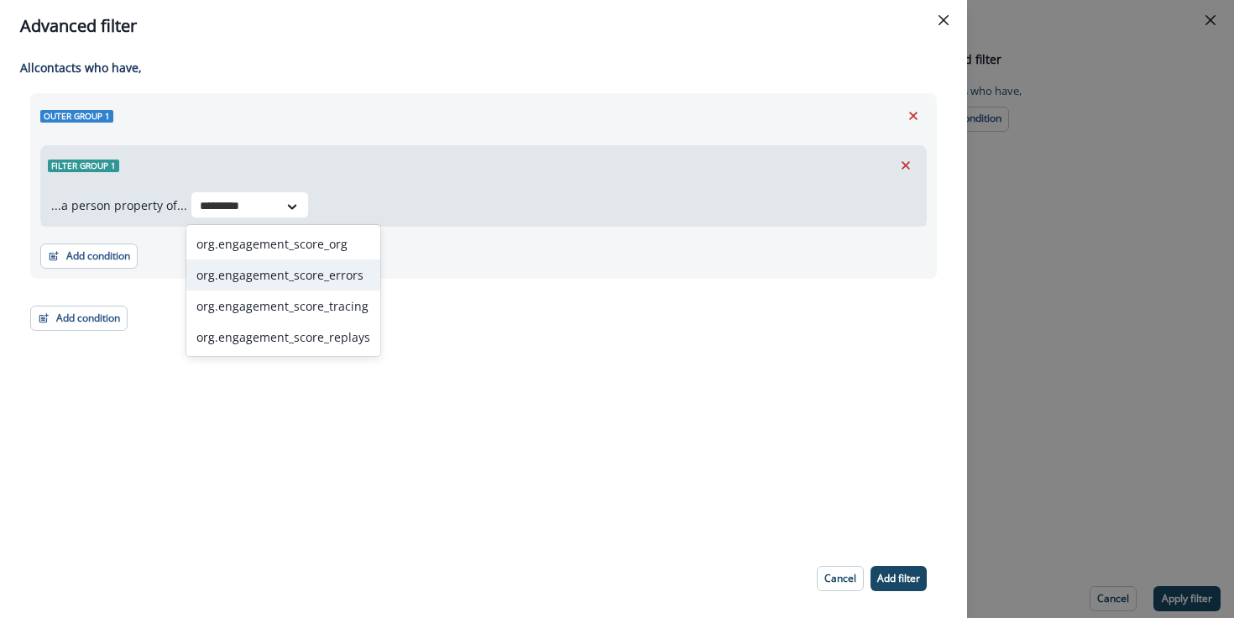
type input "*********"
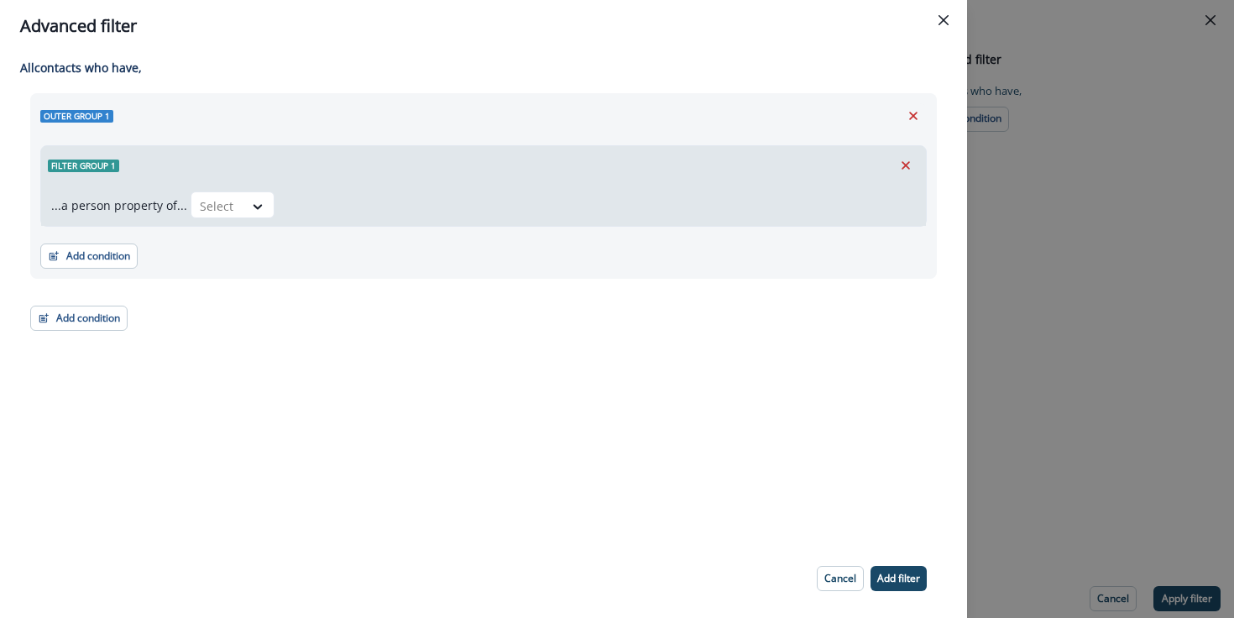
click at [1091, 219] on div "Advanced filter All contact s who have, Outer group 1 Filter group 1 ...a perso…" at bounding box center [617, 309] width 1234 height 618
click at [1092, 219] on div "Advanced filter Advanced filter Clear All contact s who have, Add condition Can…" at bounding box center [961, 328] width 519 height 565
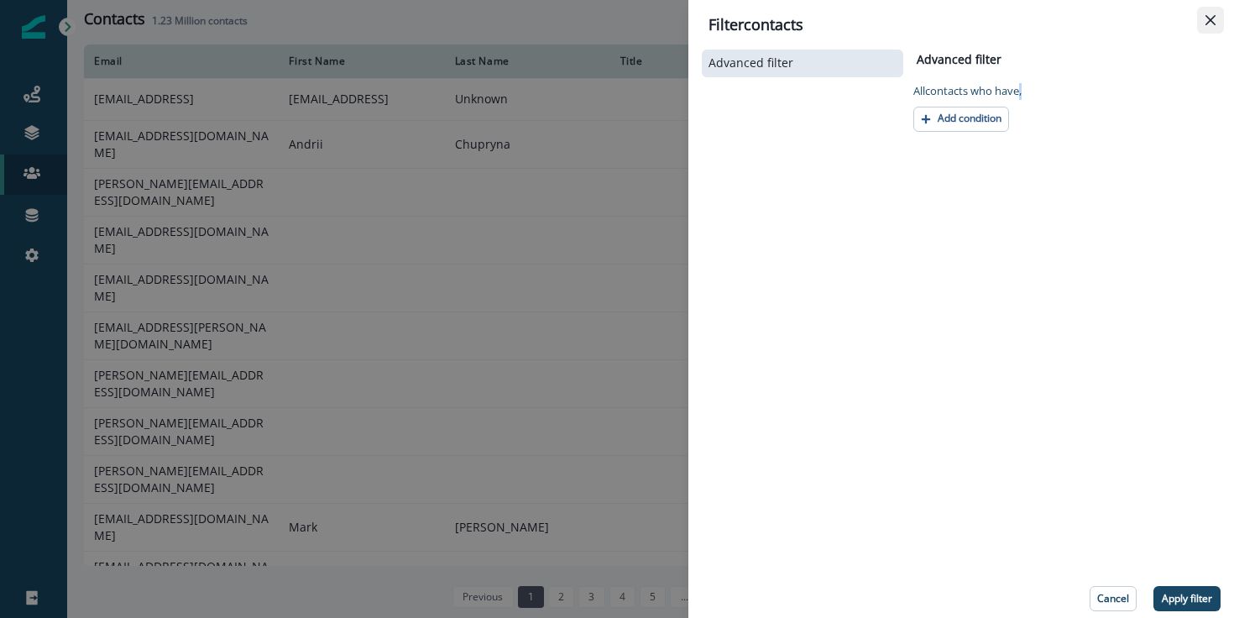
click at [1216, 17] on button "Close" at bounding box center [1210, 20] width 27 height 27
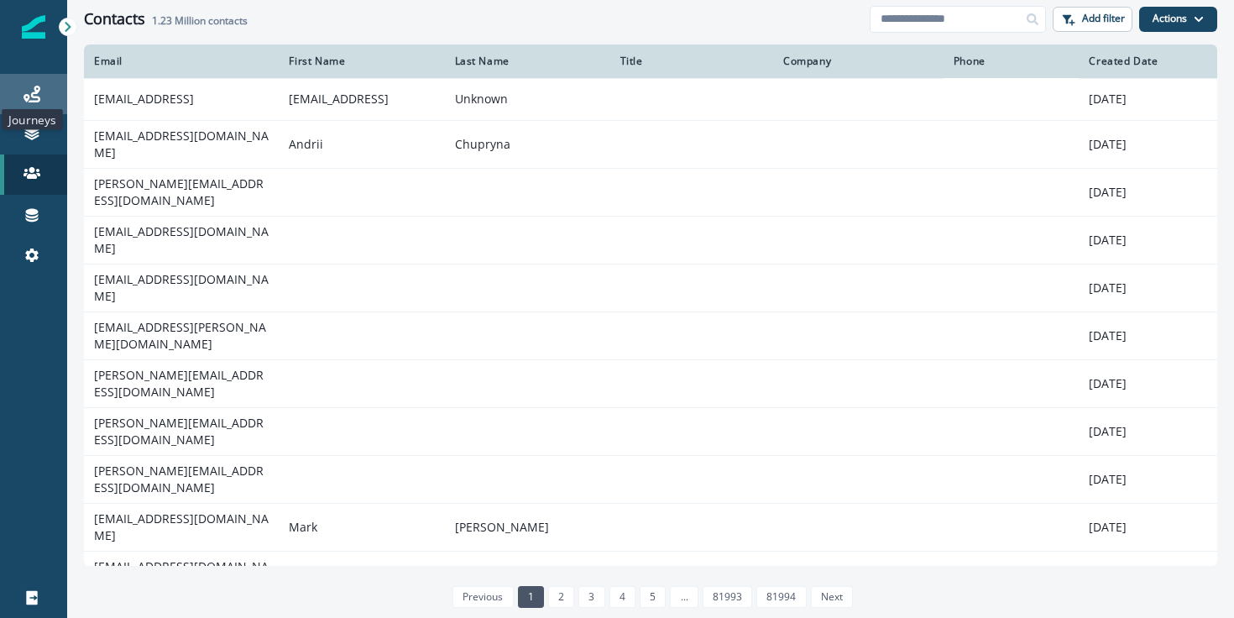
click at [30, 101] on icon at bounding box center [32, 94] width 17 height 17
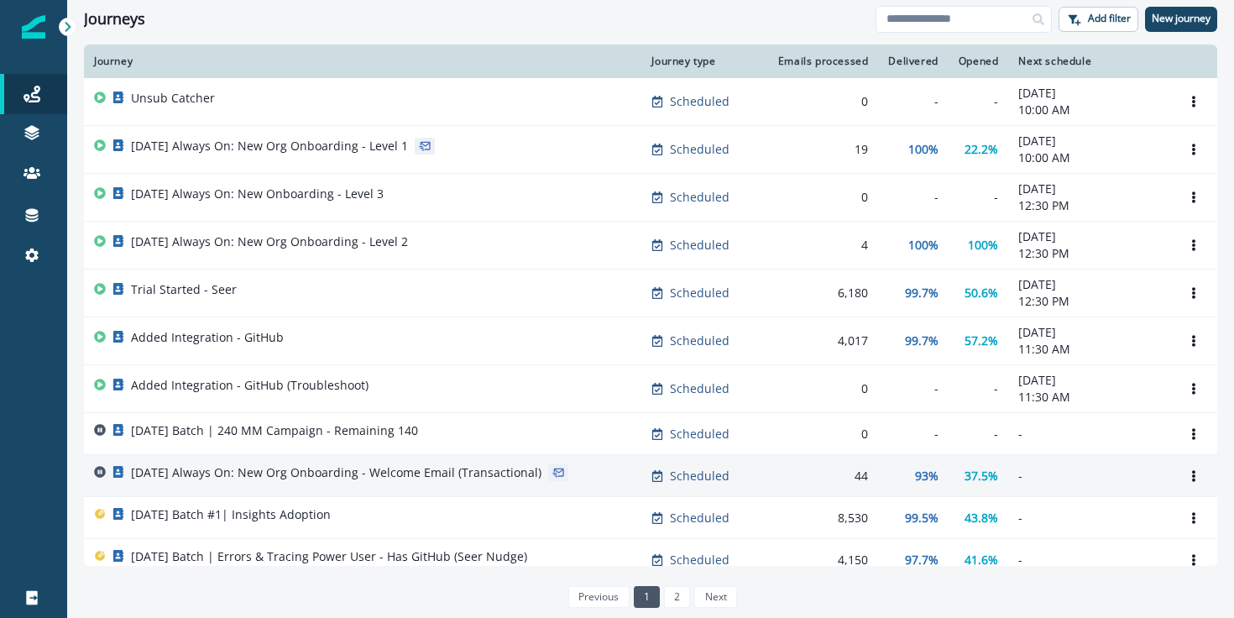
click at [462, 478] on p "[DATE] Always On: New Org Onboarding - Welcome Email (Transactional)" at bounding box center [336, 472] width 410 height 17
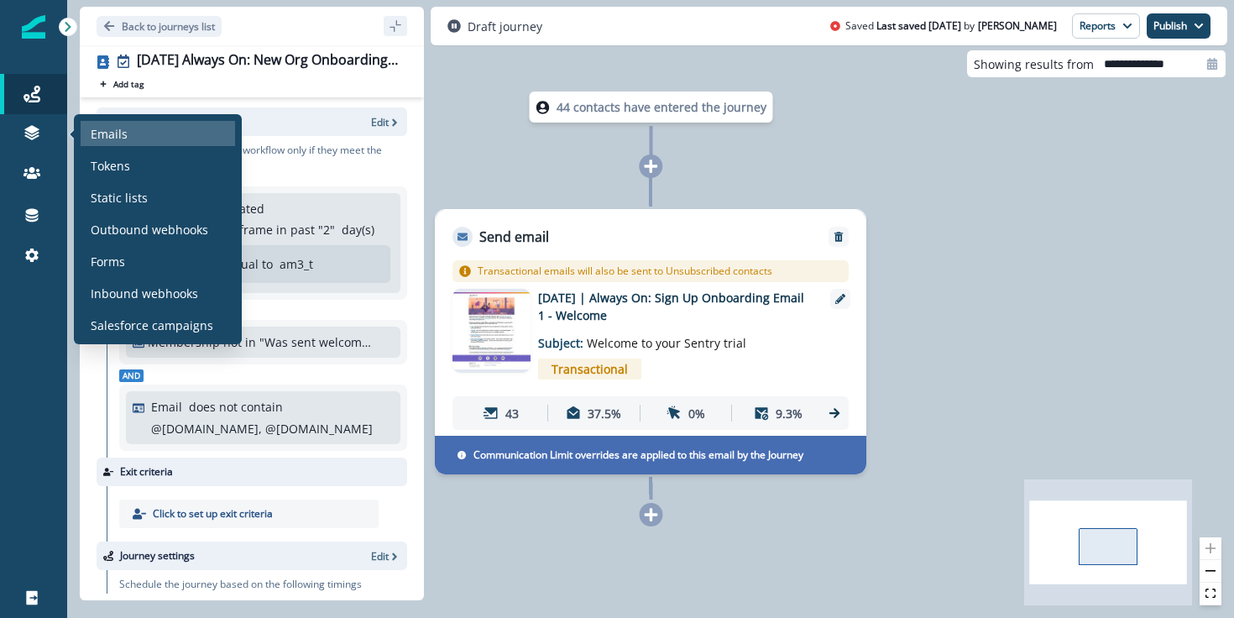
click at [125, 130] on p "Emails" at bounding box center [109, 134] width 37 height 18
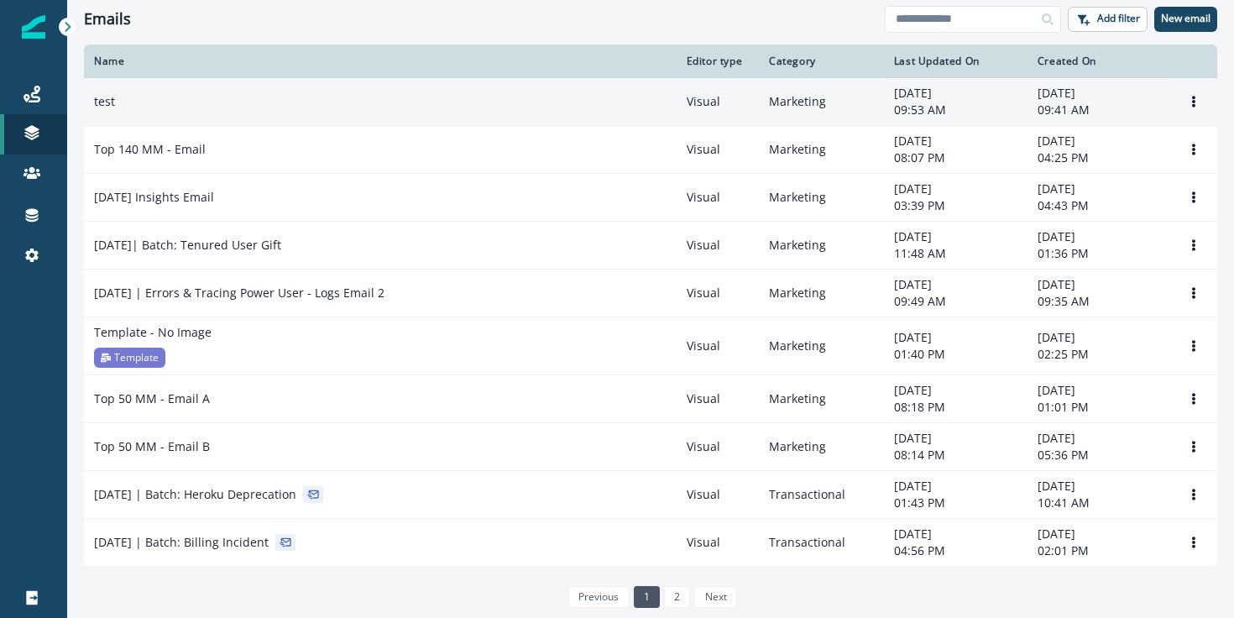
click at [137, 101] on div "test" at bounding box center [380, 101] width 572 height 17
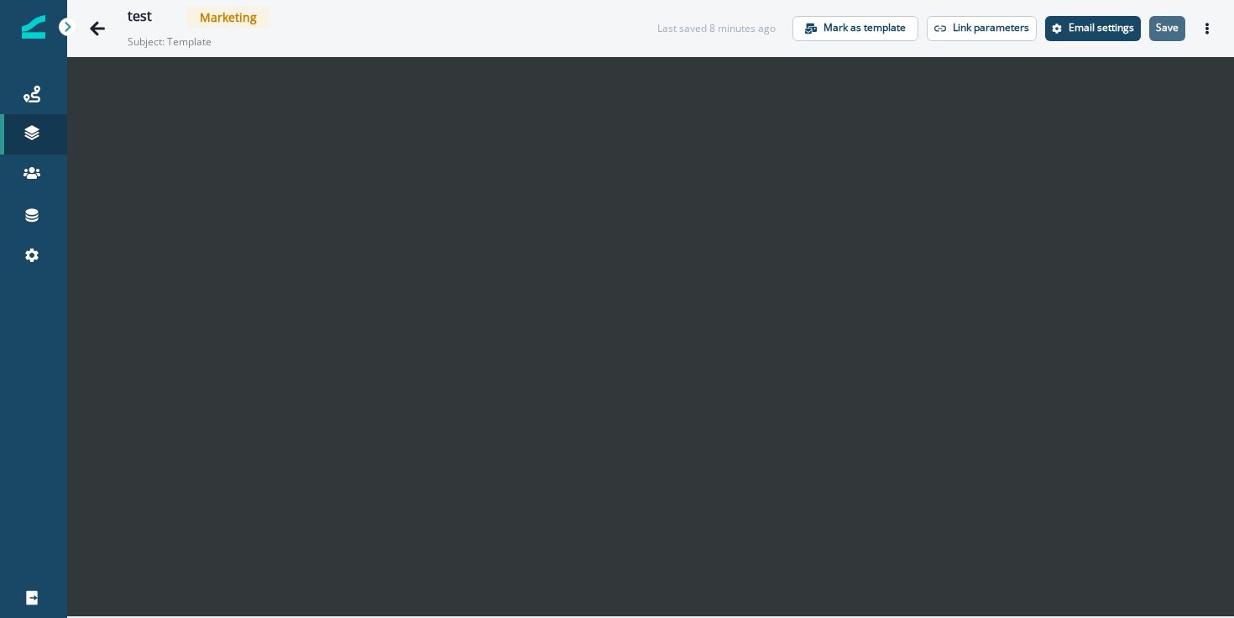
click at [1161, 33] on p "Save" at bounding box center [1167, 28] width 23 height 12
click at [1205, 23] on icon "Actions" at bounding box center [1207, 29] width 12 height 12
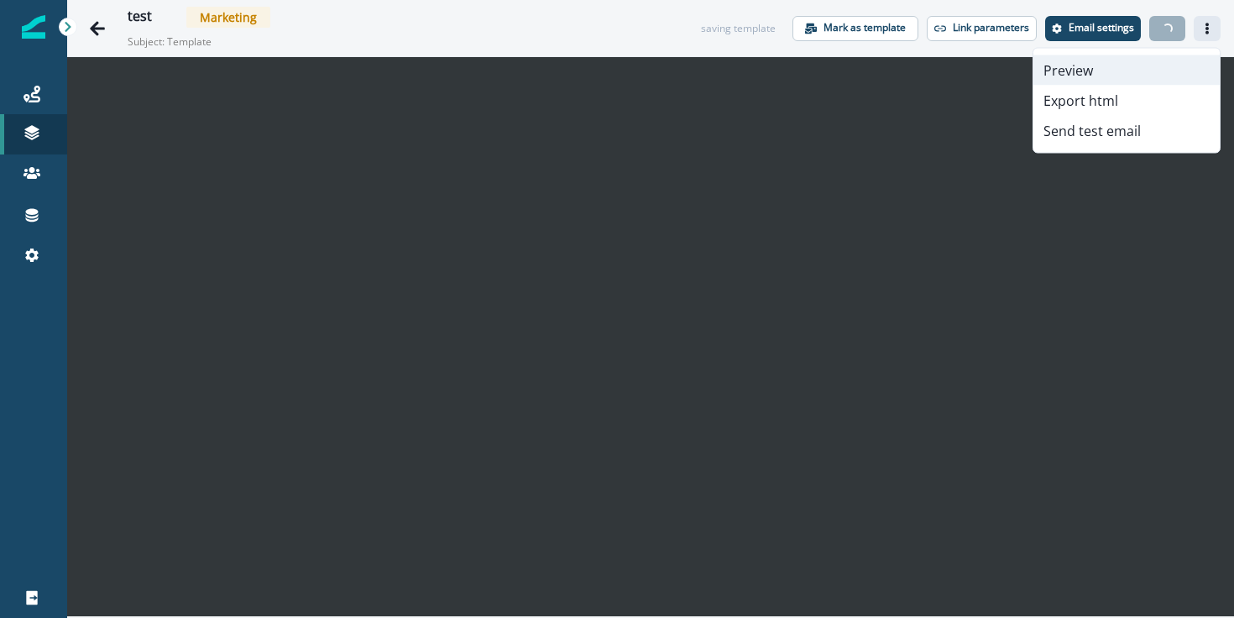
click at [1125, 64] on button "Preview" at bounding box center [1126, 70] width 186 height 30
